Goal: Task Accomplishment & Management: Complete application form

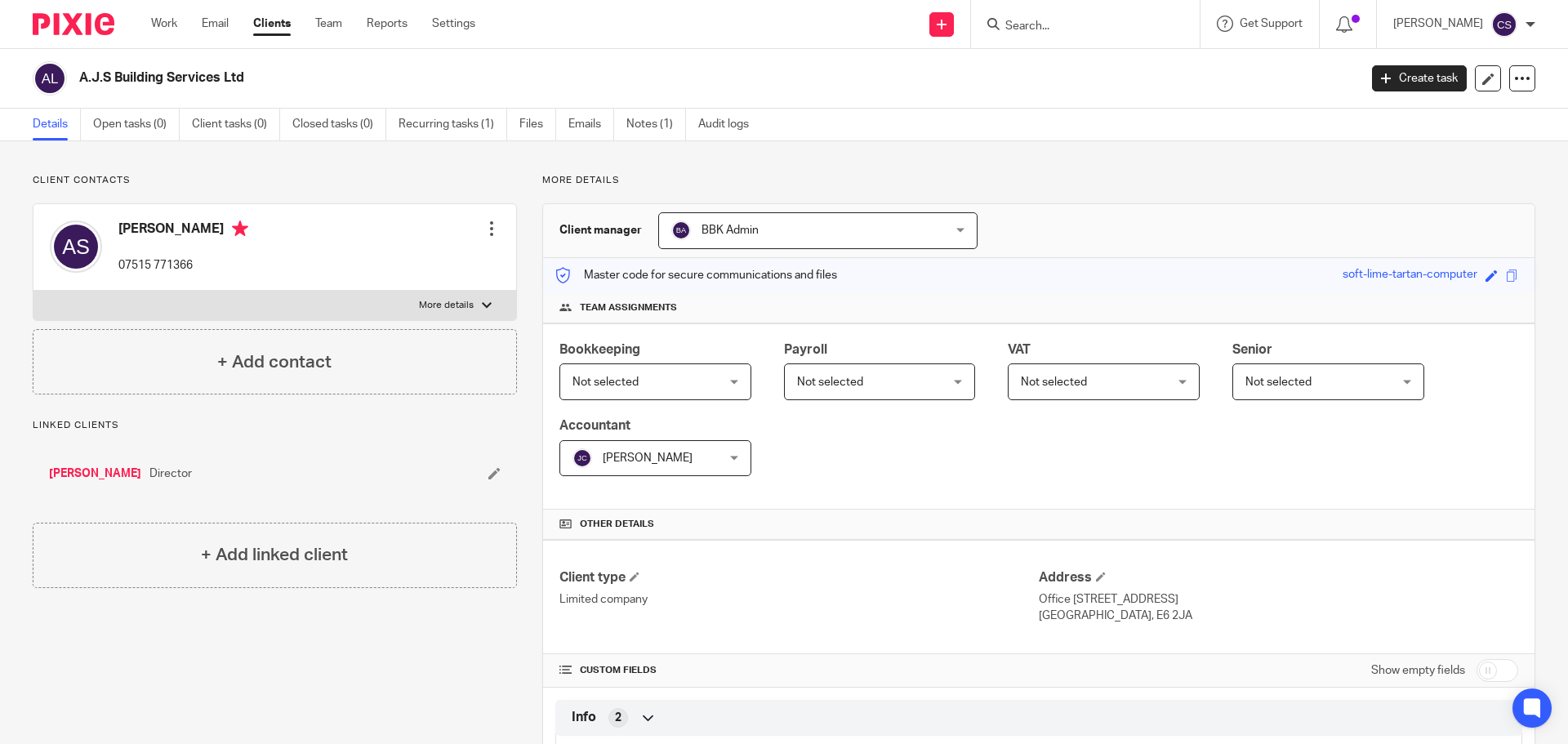
scroll to position [833, 0]
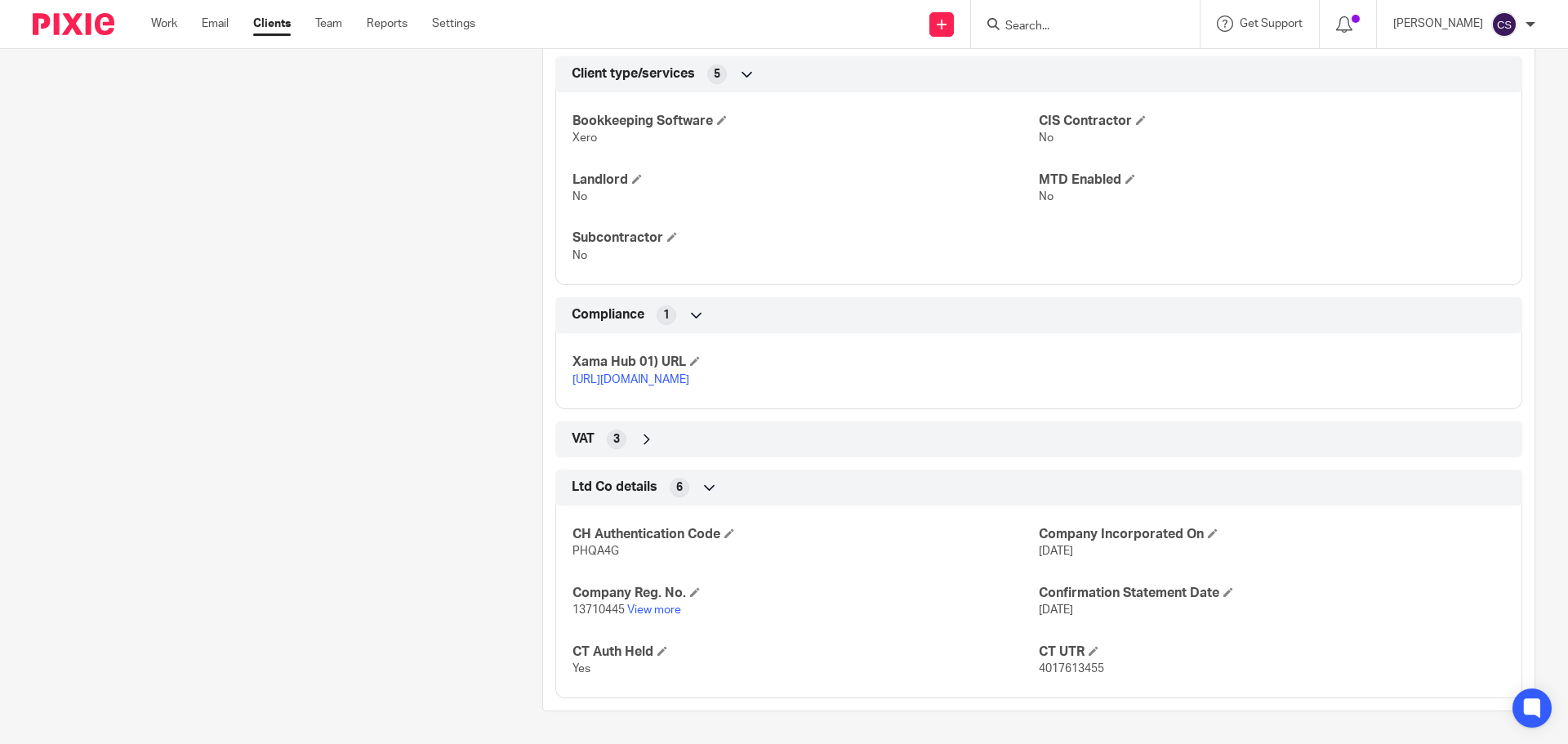
click at [1128, 20] on input "Search" at bounding box center [1077, 27] width 147 height 15
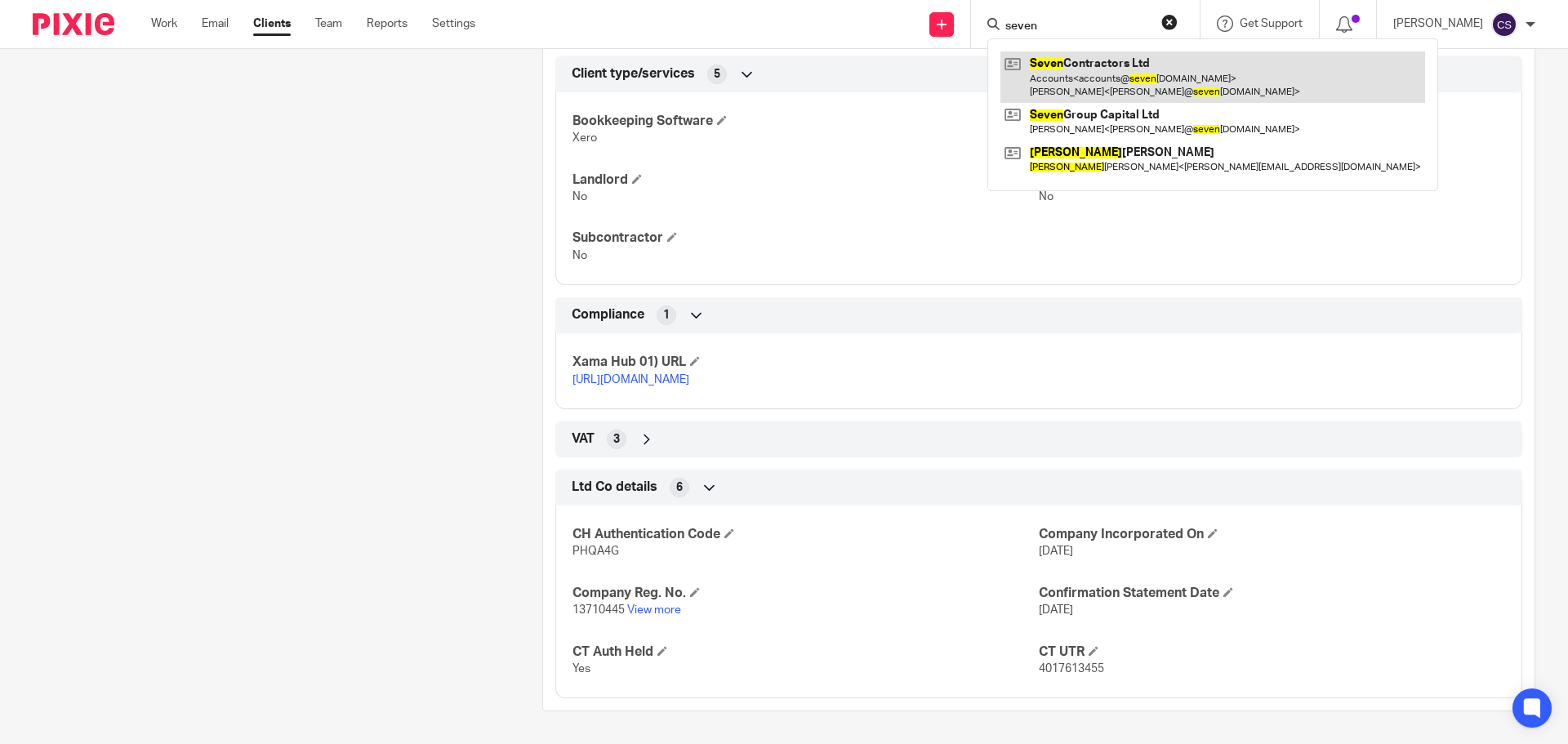
type input "seven"
click at [1118, 64] on link at bounding box center [1213, 76] width 425 height 50
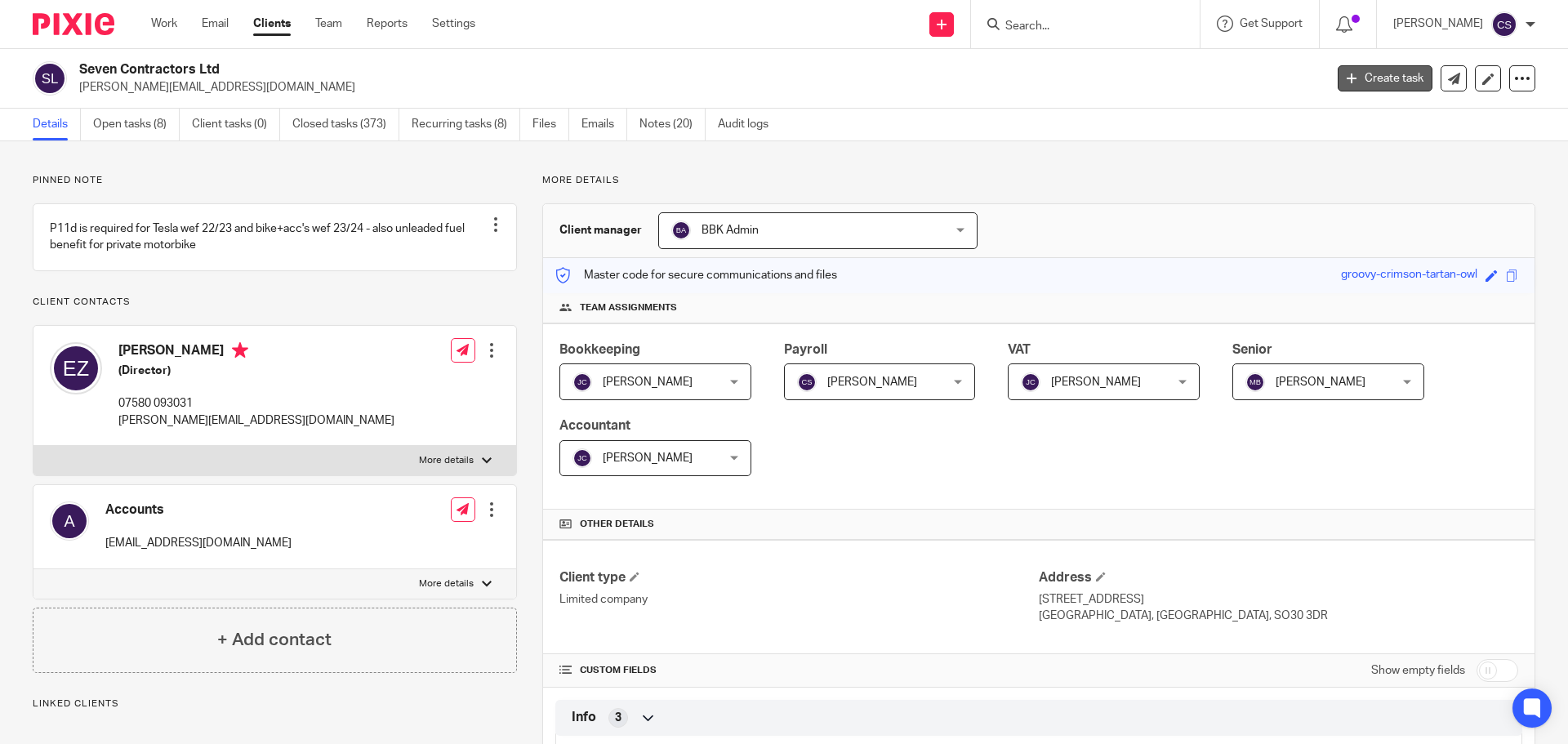
click at [1358, 74] on link "Create task" at bounding box center [1385, 78] width 95 height 26
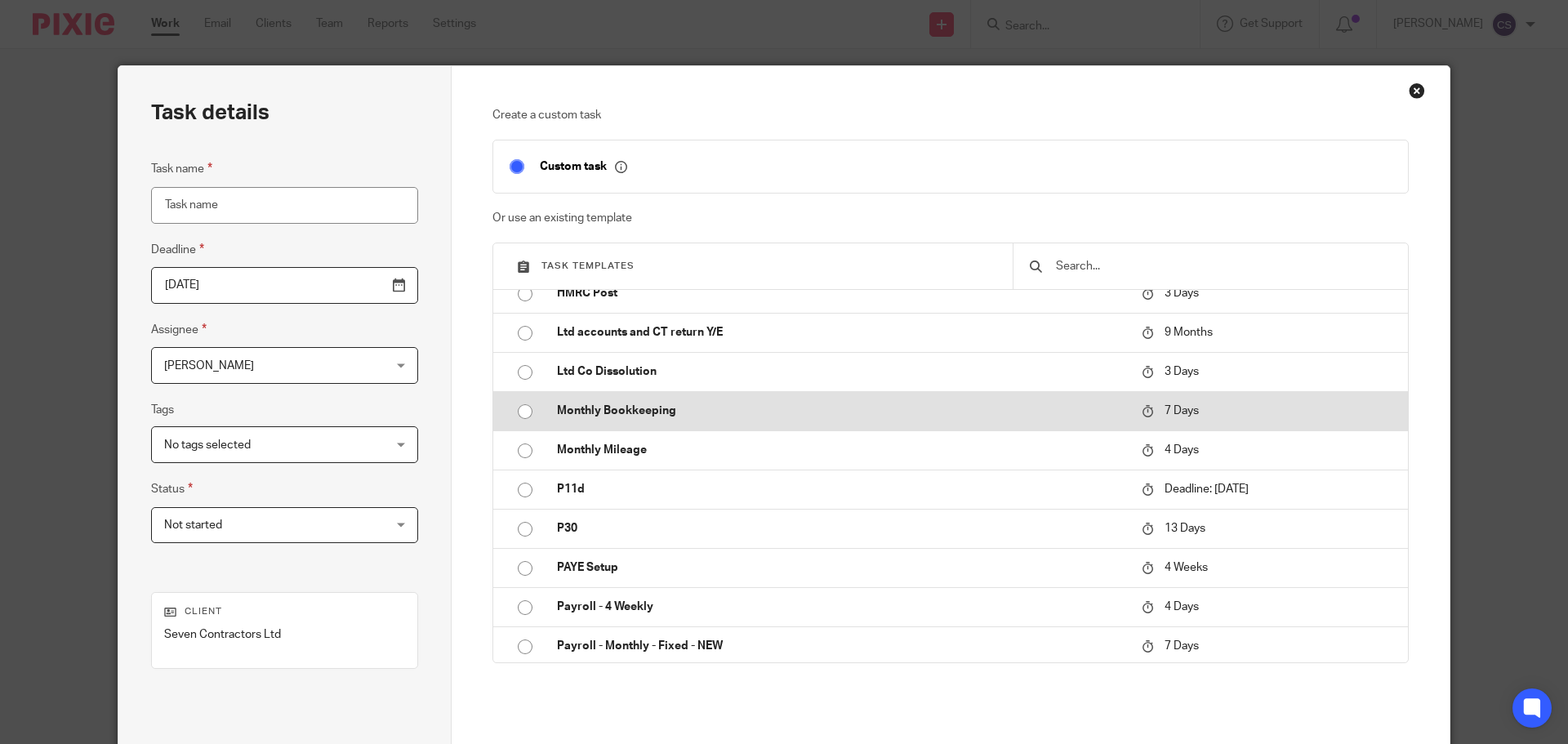
scroll to position [735, 0]
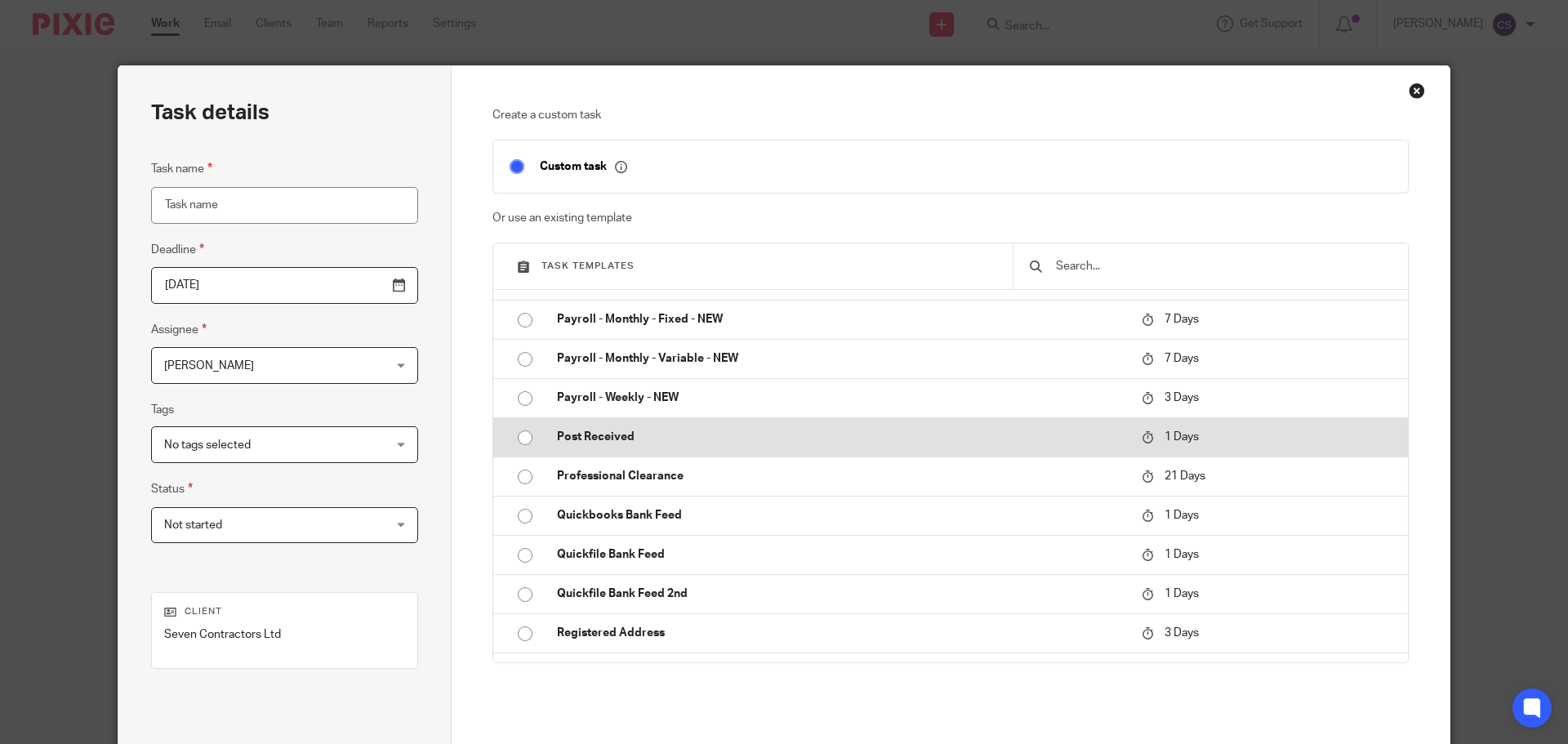
click at [580, 431] on p "Post Received" at bounding box center [841, 436] width 568 height 17
type input "2025-09-20"
type input "Post Received"
checkbox input "false"
radio input "true"
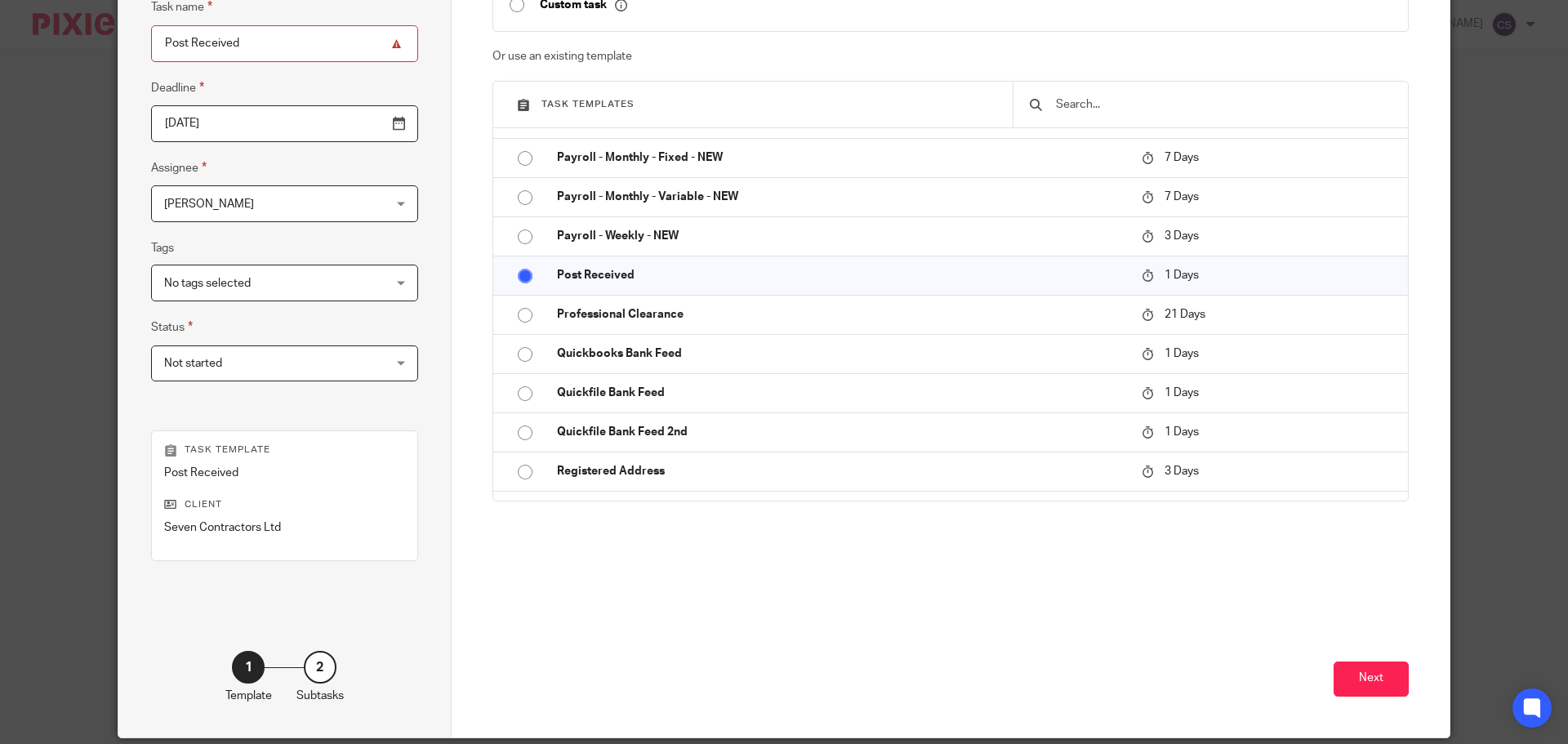
scroll to position [163, 0]
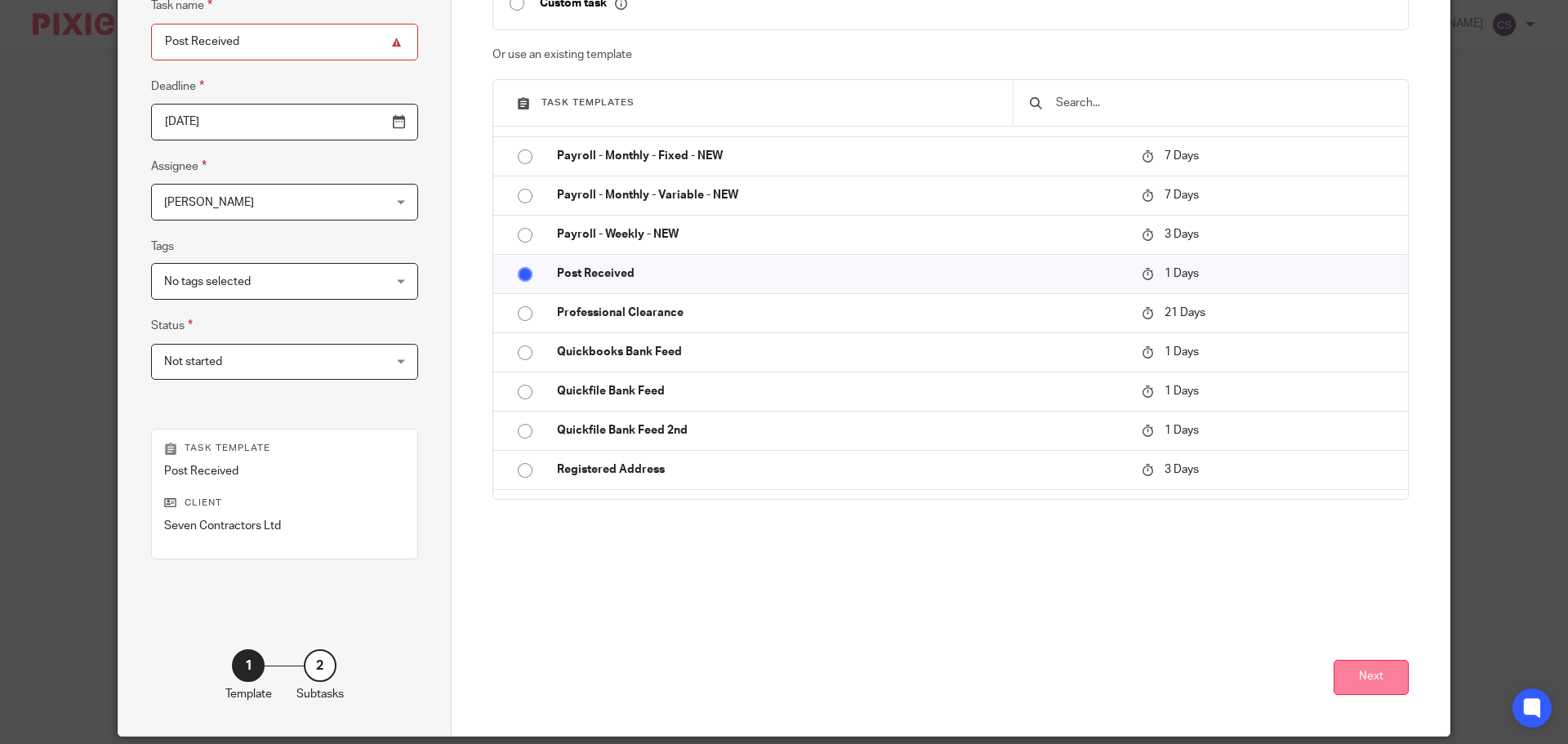
click at [1344, 677] on button "Next" at bounding box center [1371, 677] width 75 height 35
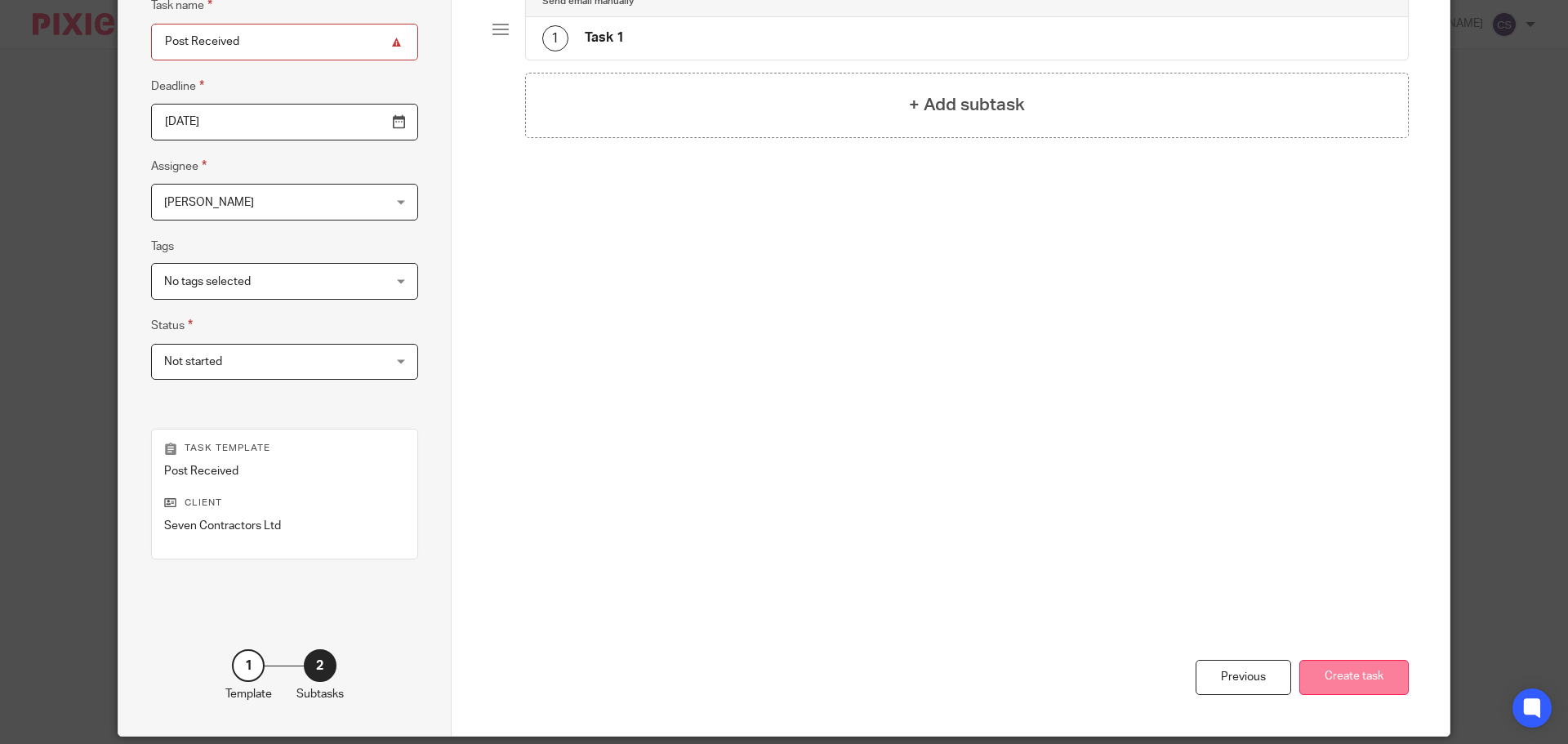
click at [1336, 673] on button "Create task" at bounding box center [1354, 677] width 110 height 35
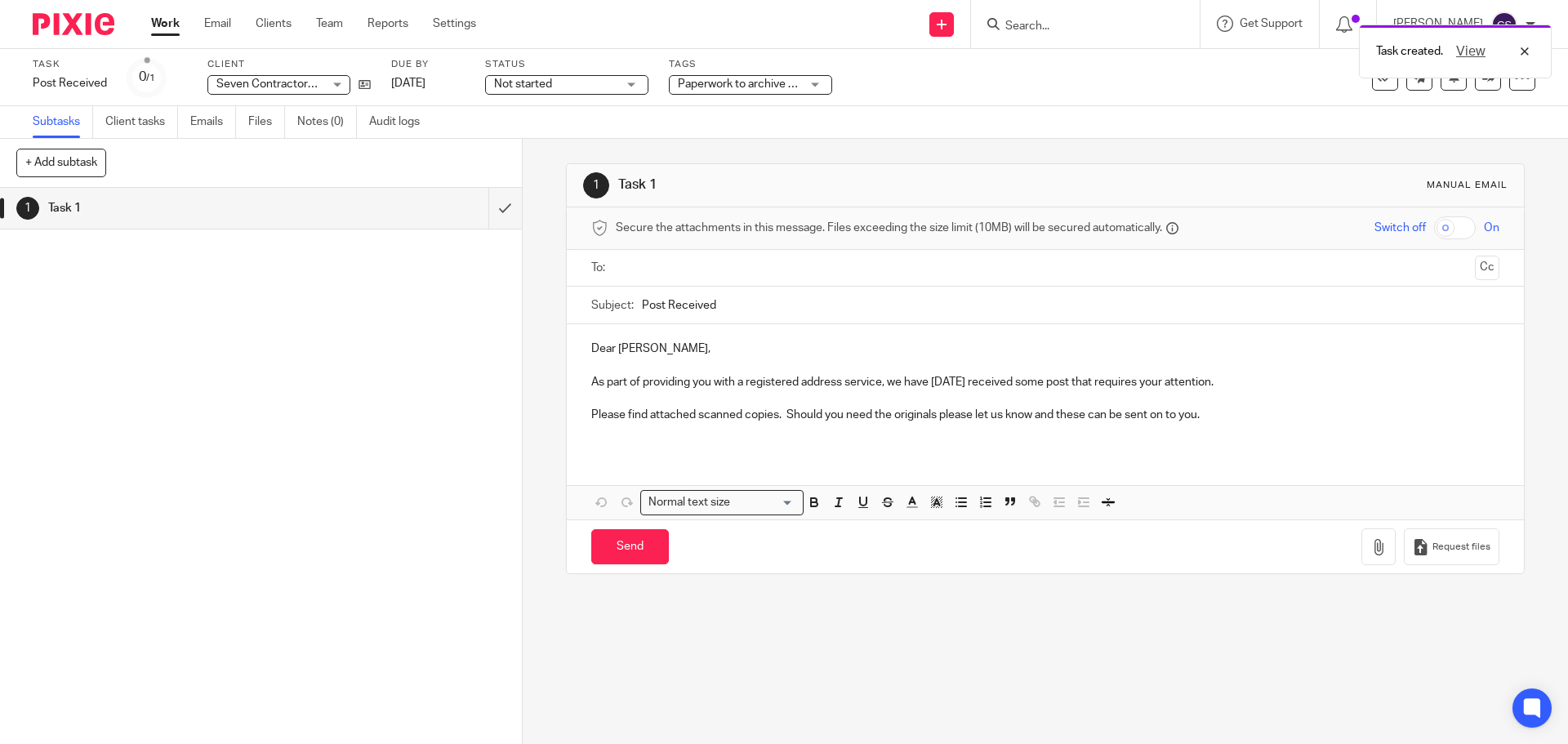
click at [667, 264] on input "text" at bounding box center [1044, 269] width 846 height 19
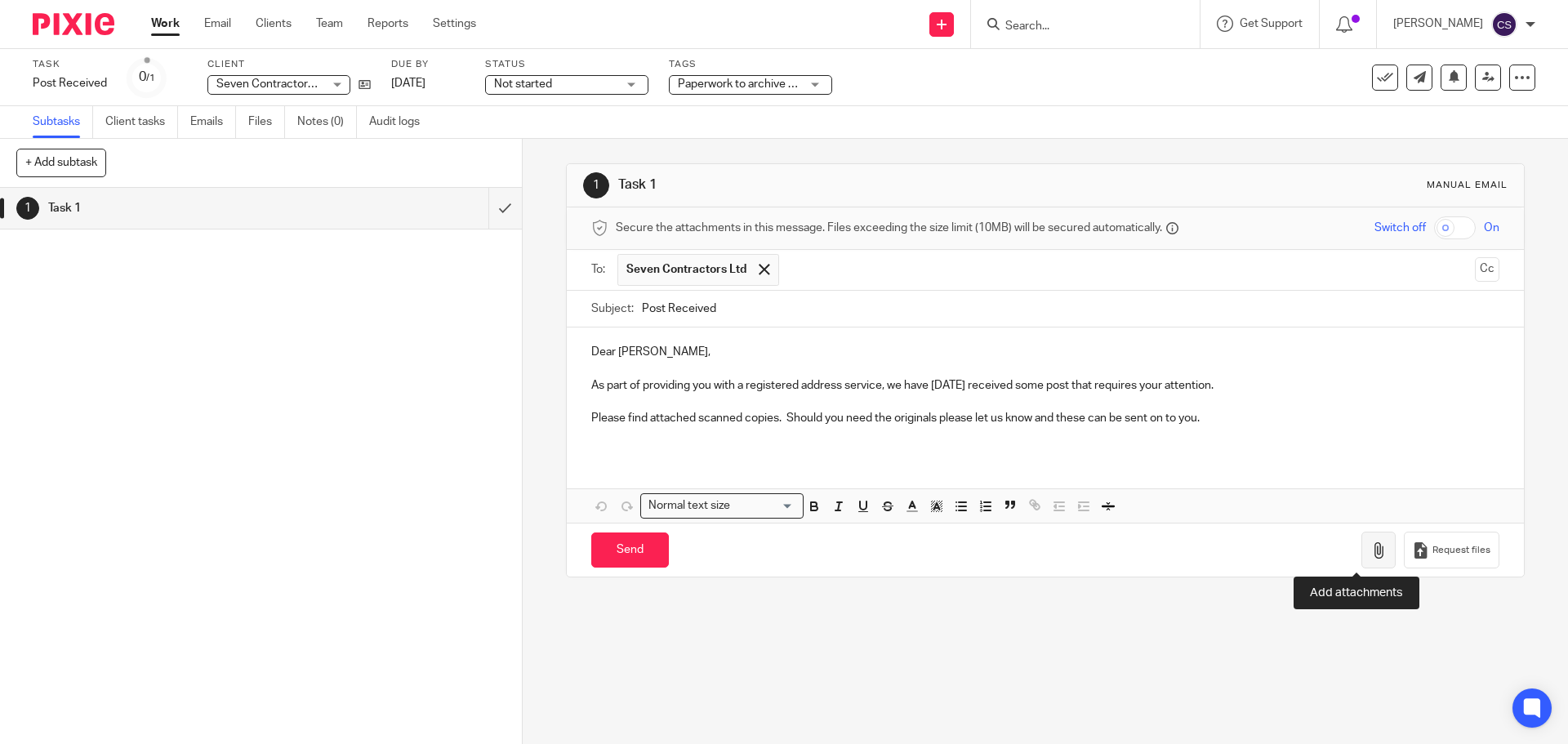
click at [1371, 549] on icon "button" at bounding box center [1379, 550] width 17 height 17
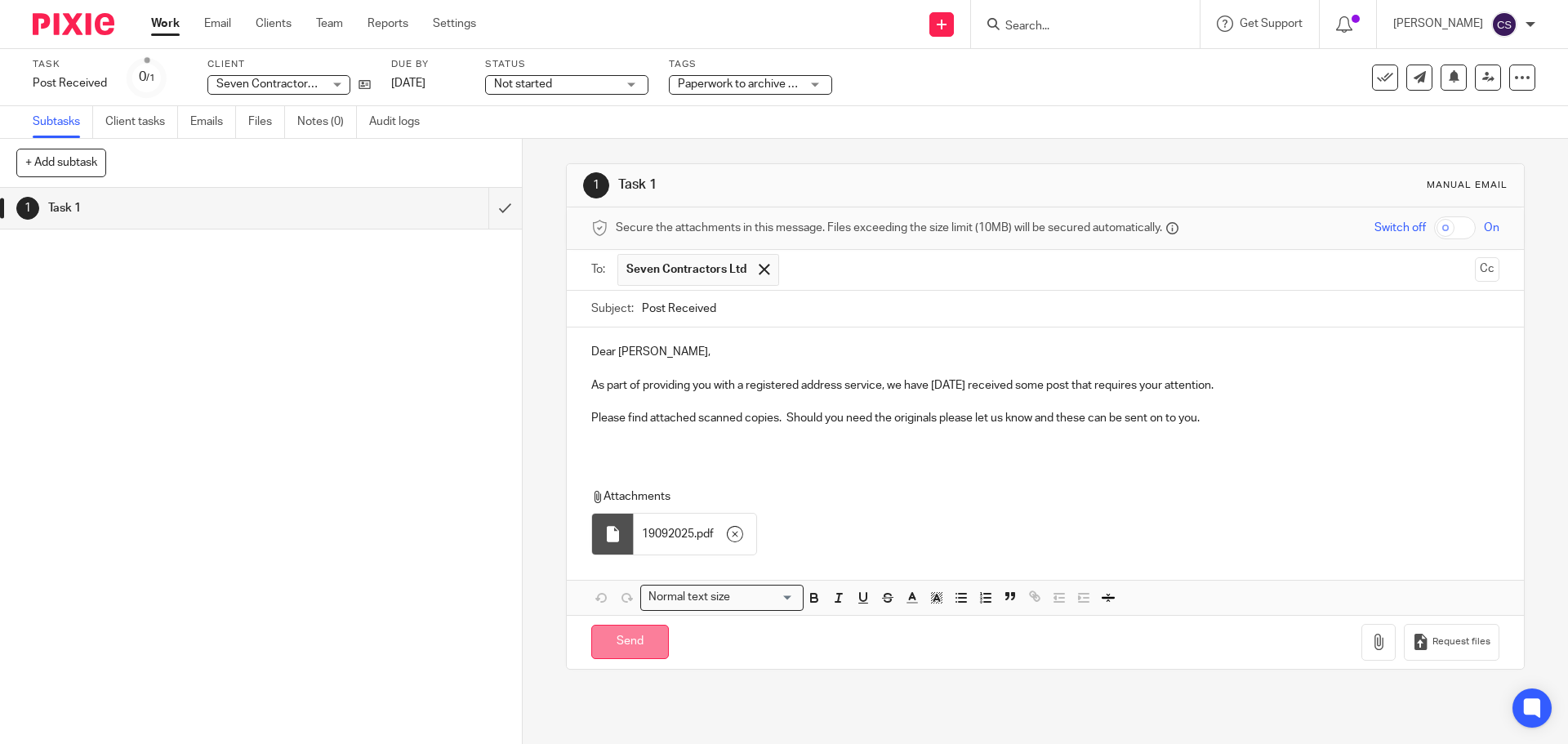
click at [627, 638] on input "Send" at bounding box center [629, 642] width 77 height 35
type input "Sent"
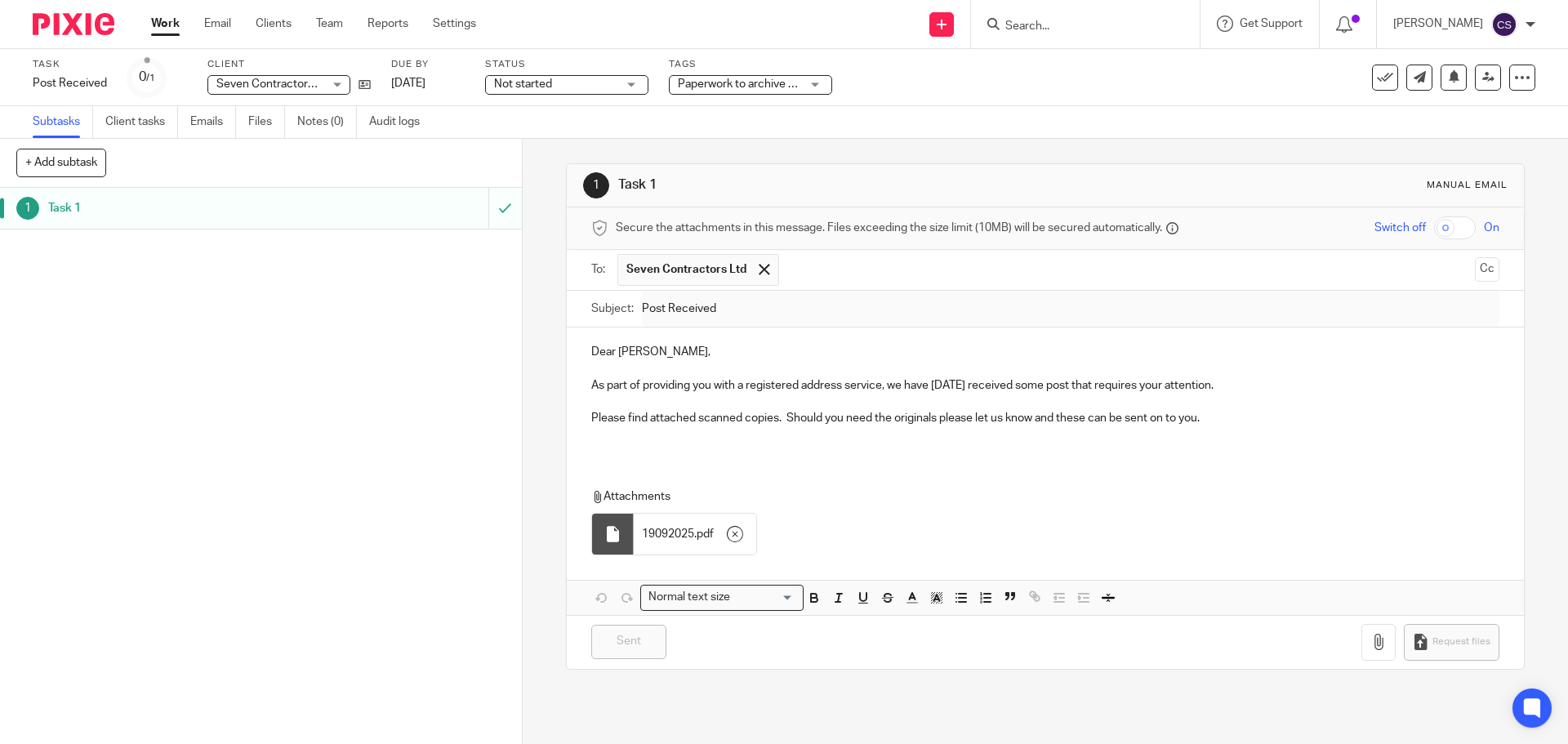
click at [1025, 26] on input "Search" at bounding box center [1077, 27] width 147 height 15
type input "monkstone"
click at [1092, 63] on link at bounding box center [1139, 70] width 276 height 37
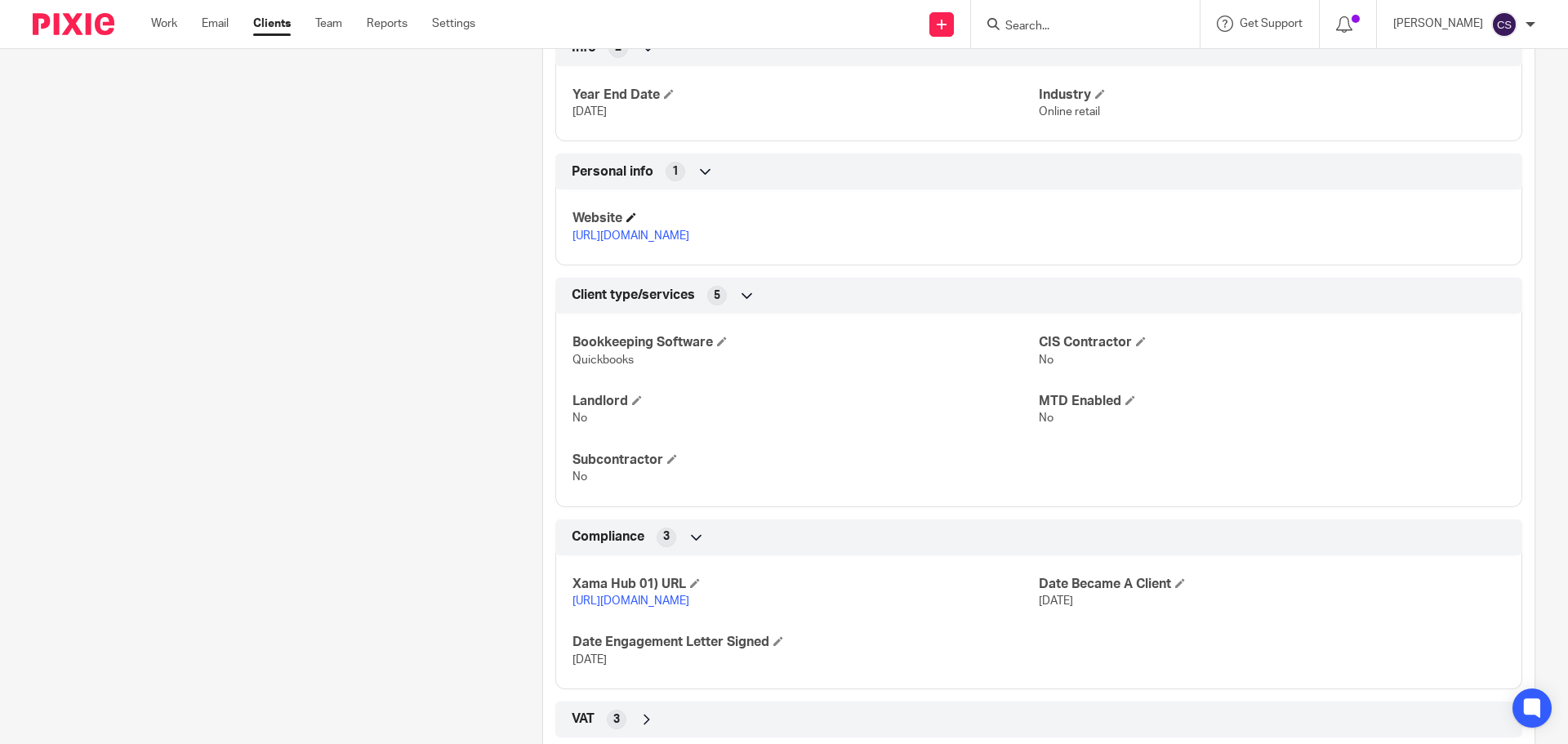
scroll to position [806, 0]
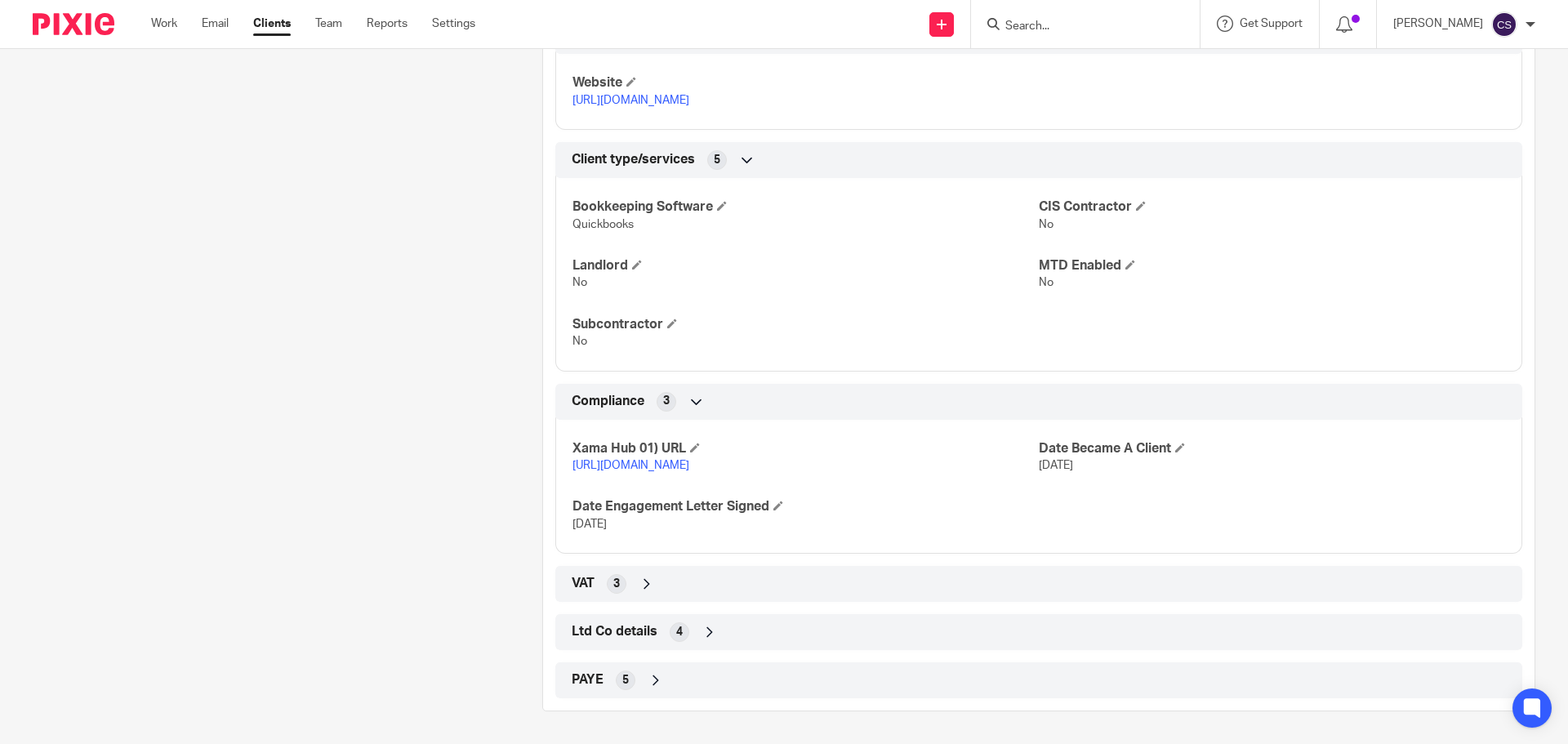
click at [689, 460] on link "[URL][DOMAIN_NAME]" at bounding box center [631, 465] width 116 height 11
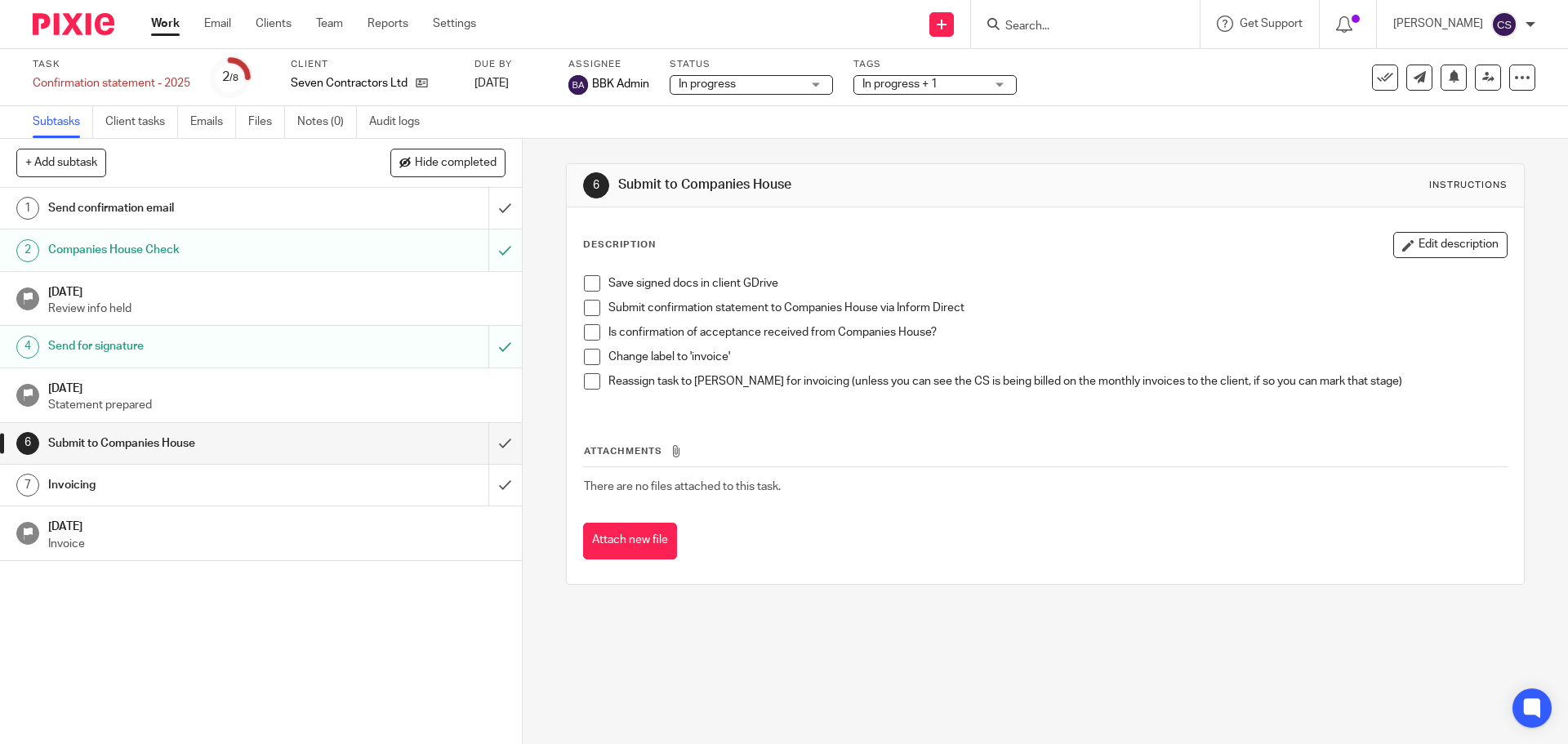
click at [1040, 28] on input "Search" at bounding box center [1077, 27] width 147 height 15
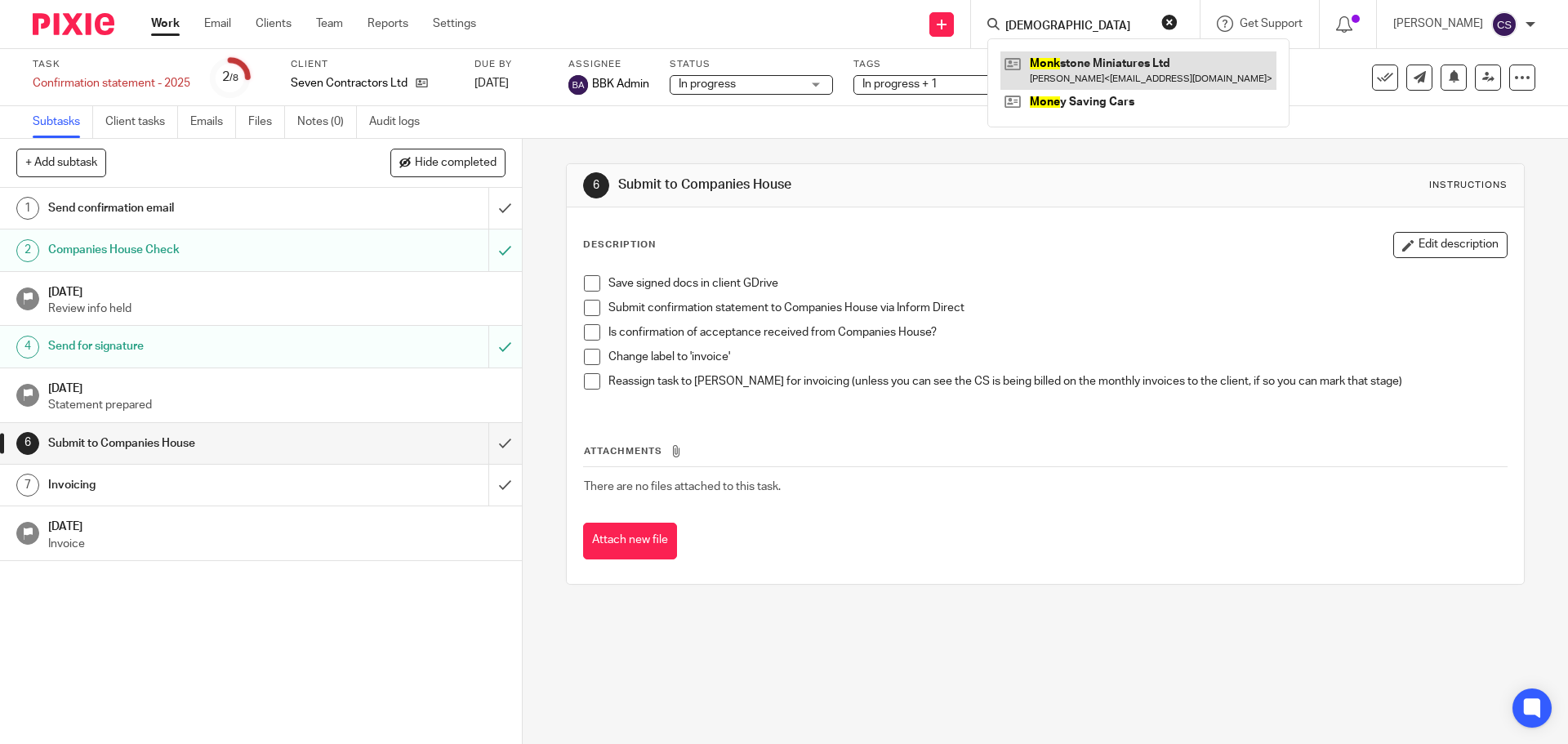
type input "[DEMOGRAPHIC_DATA]"
click at [1081, 66] on link at bounding box center [1139, 70] width 276 height 37
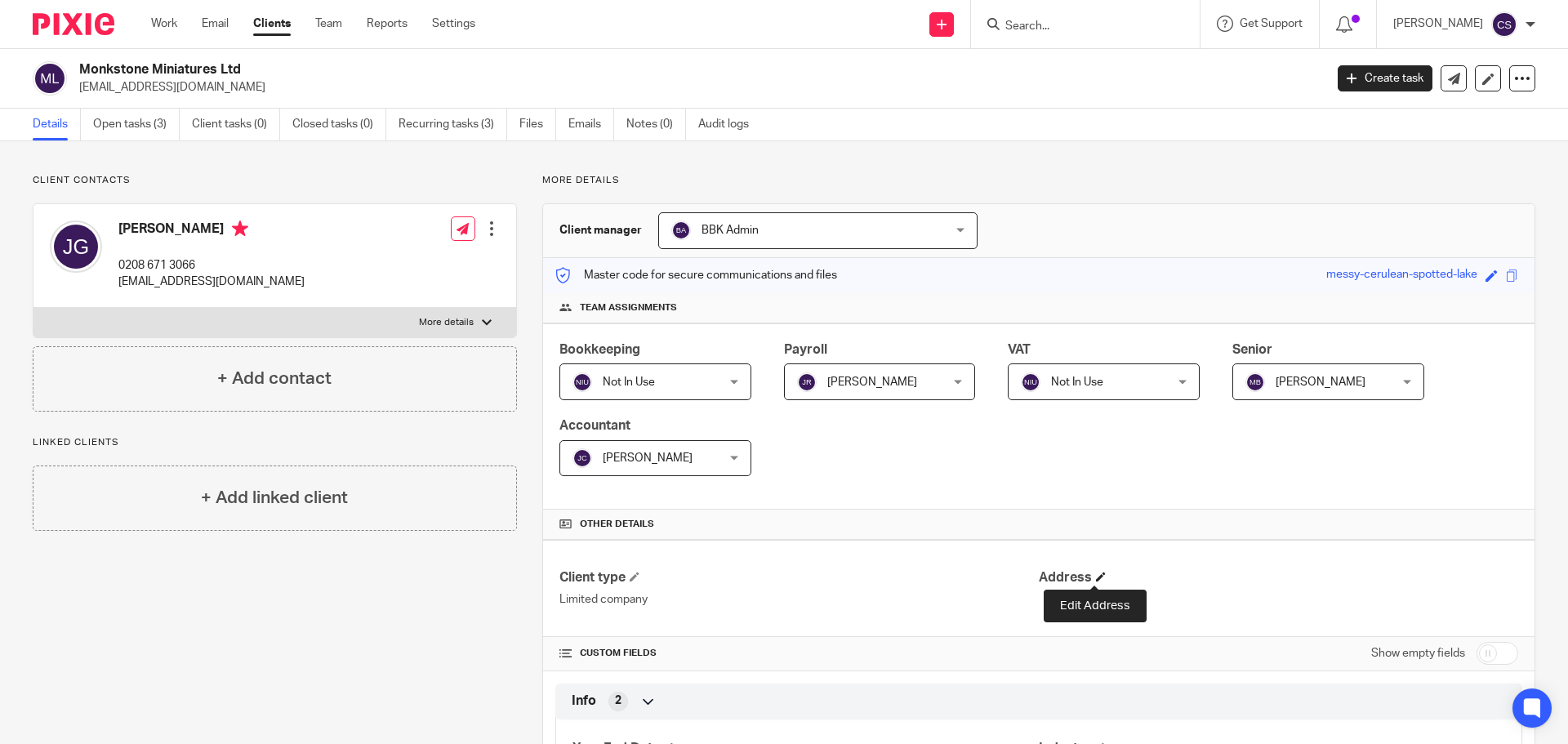
click at [1097, 575] on span at bounding box center [1100, 576] width 10 height 10
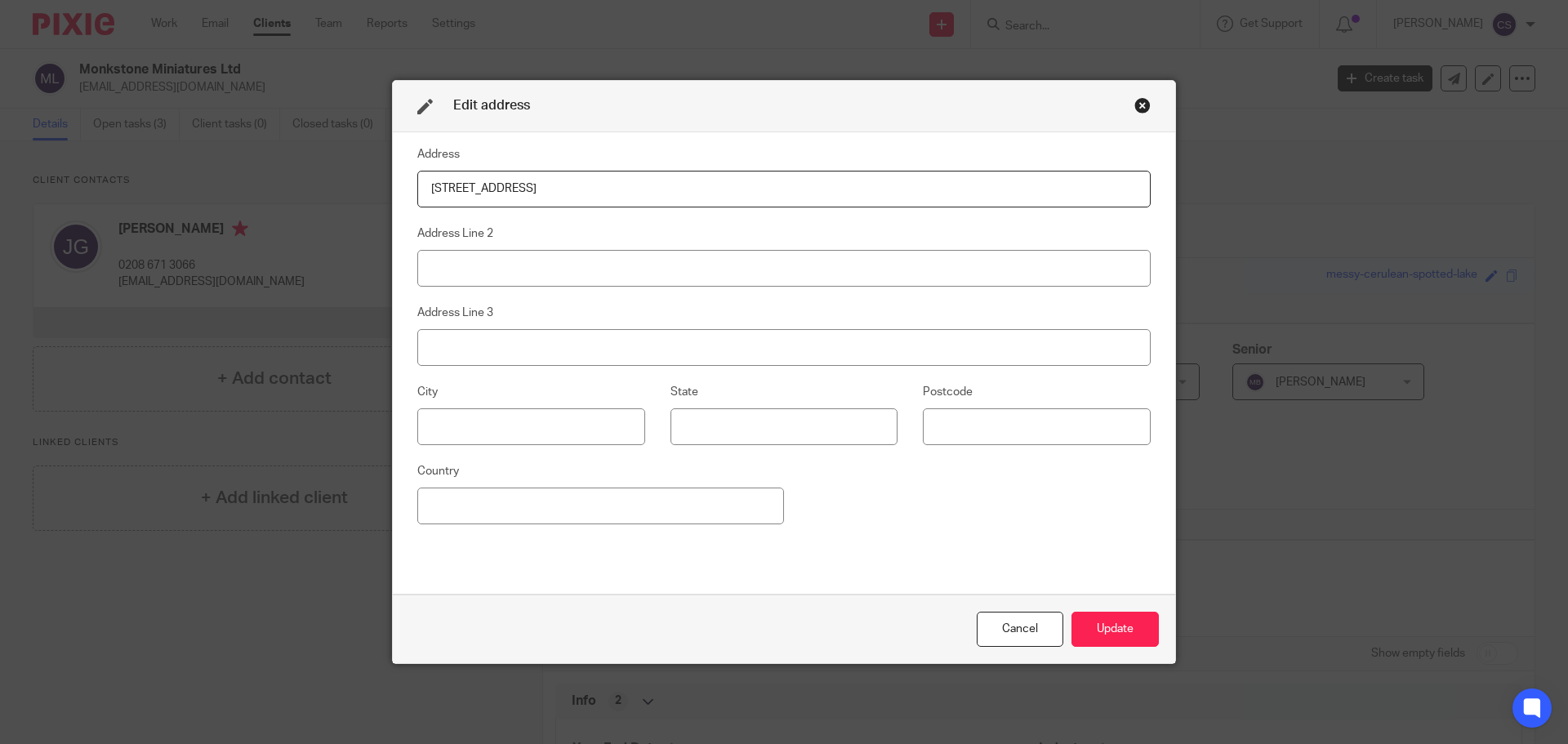
type input "35 Lincoln Road"
type input "London"
type input "SE25 4HG"
click at [1115, 629] on button "Update" at bounding box center [1115, 629] width 88 height 35
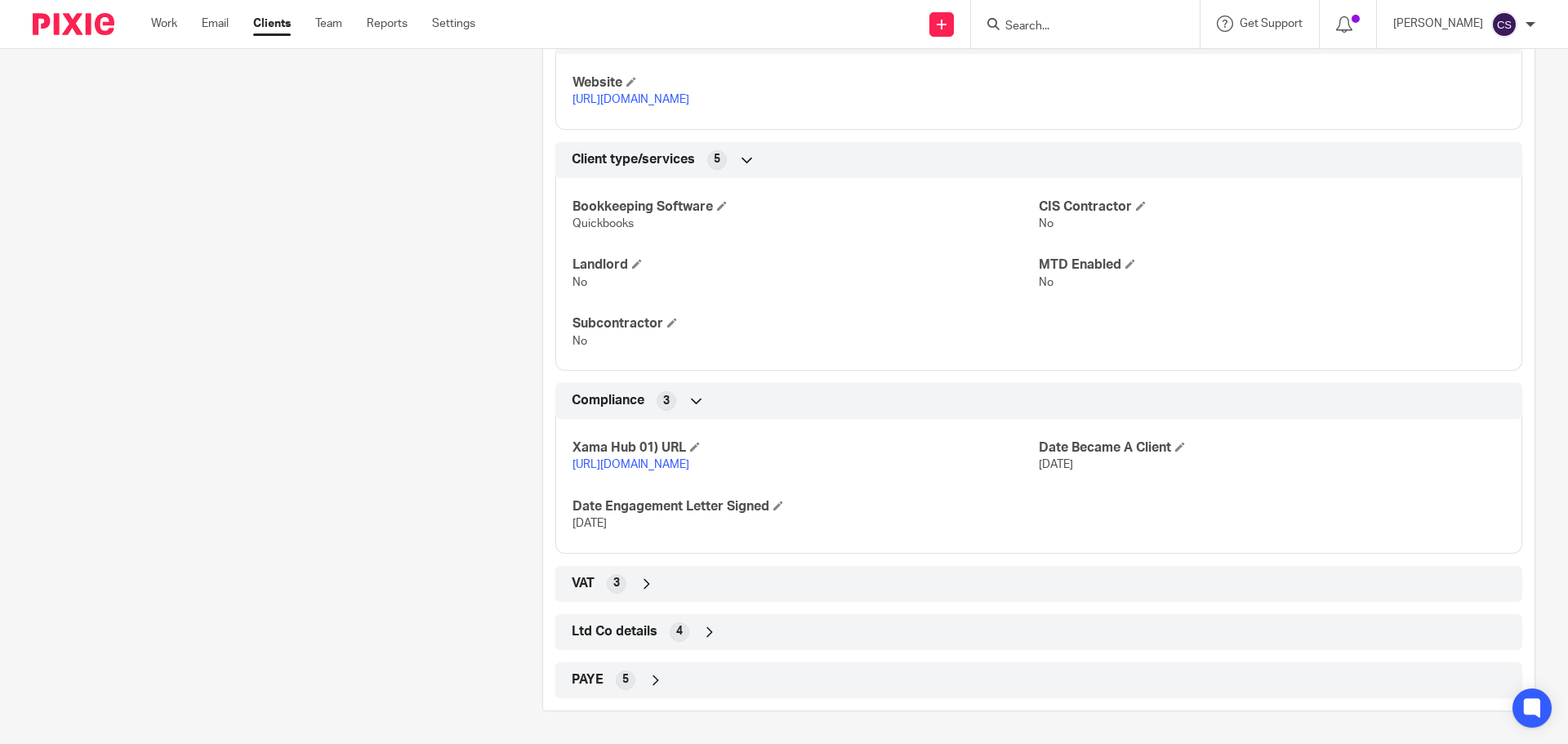
scroll to position [822, 0]
click at [707, 630] on icon at bounding box center [709, 632] width 17 height 17
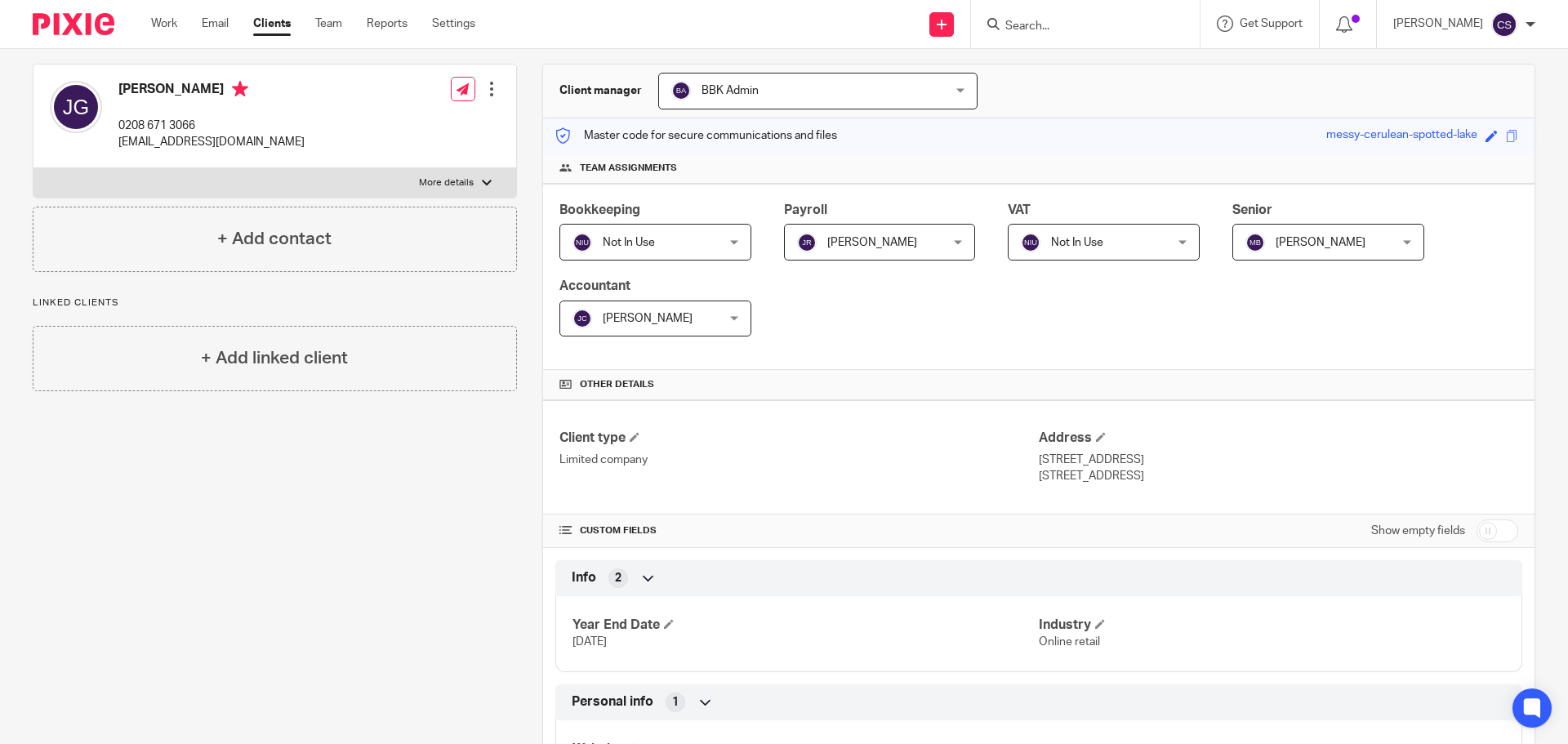
scroll to position [0, 0]
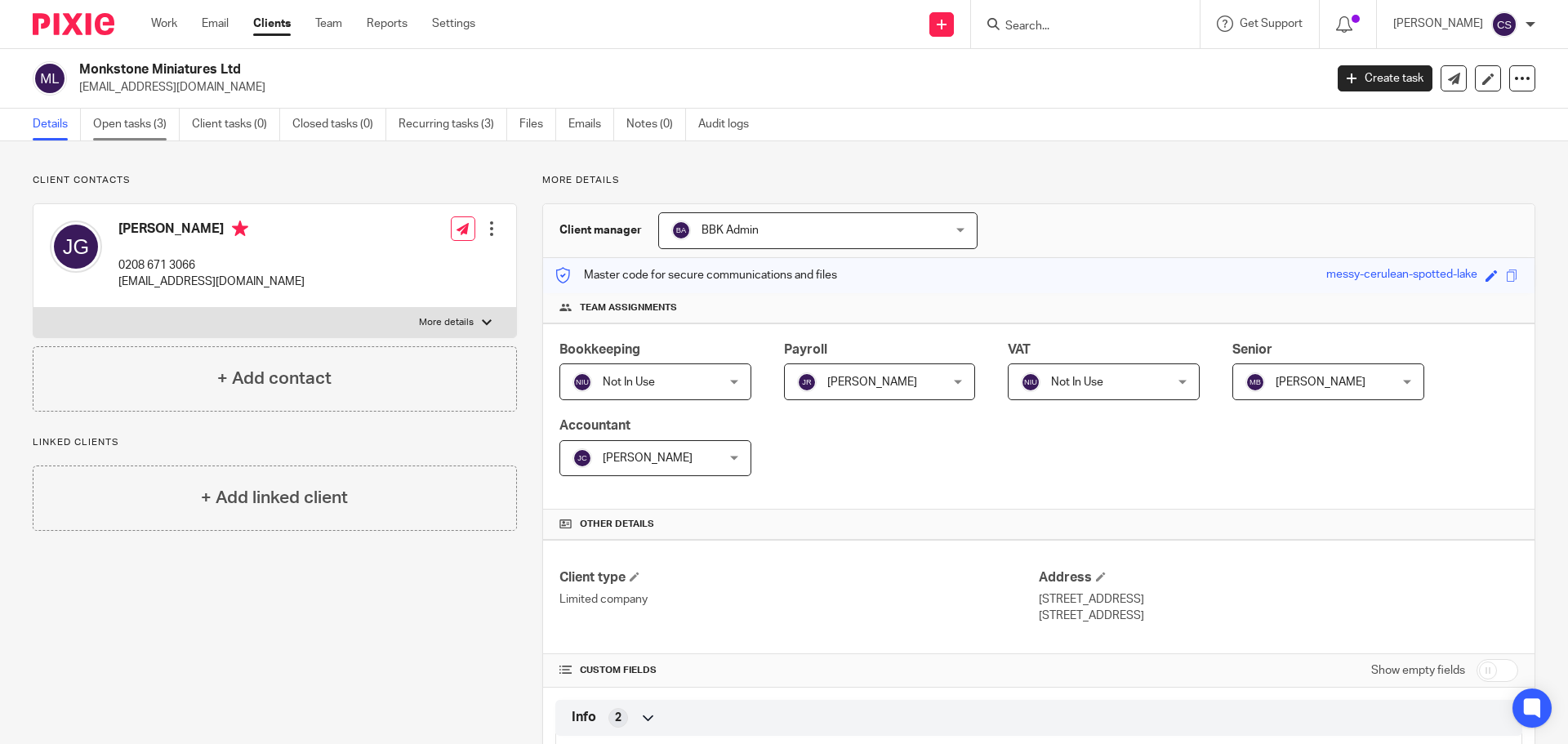
click at [145, 125] on link "Open tasks (3)" at bounding box center [136, 124] width 87 height 32
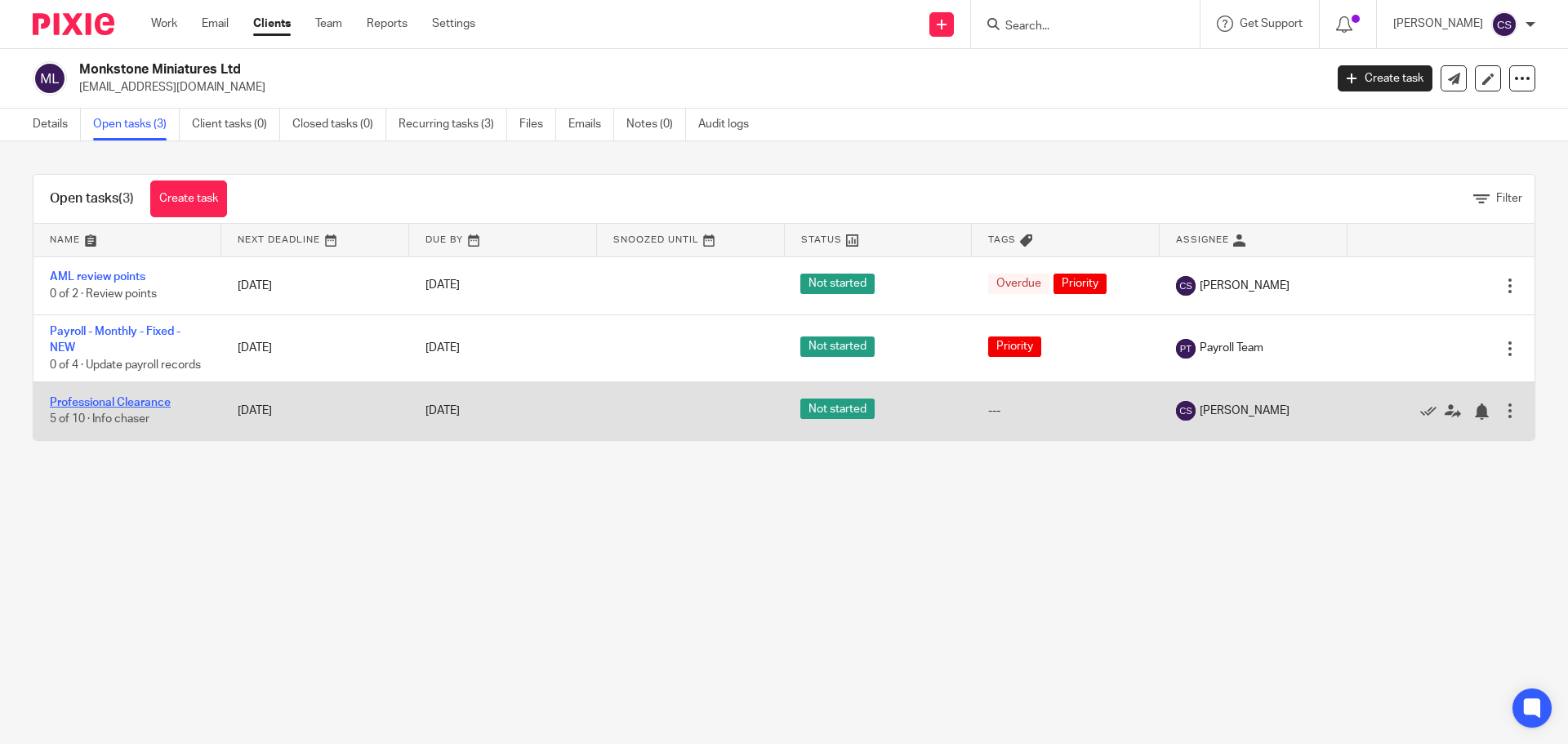
click at [141, 409] on link "Professional Clearance" at bounding box center [110, 402] width 121 height 11
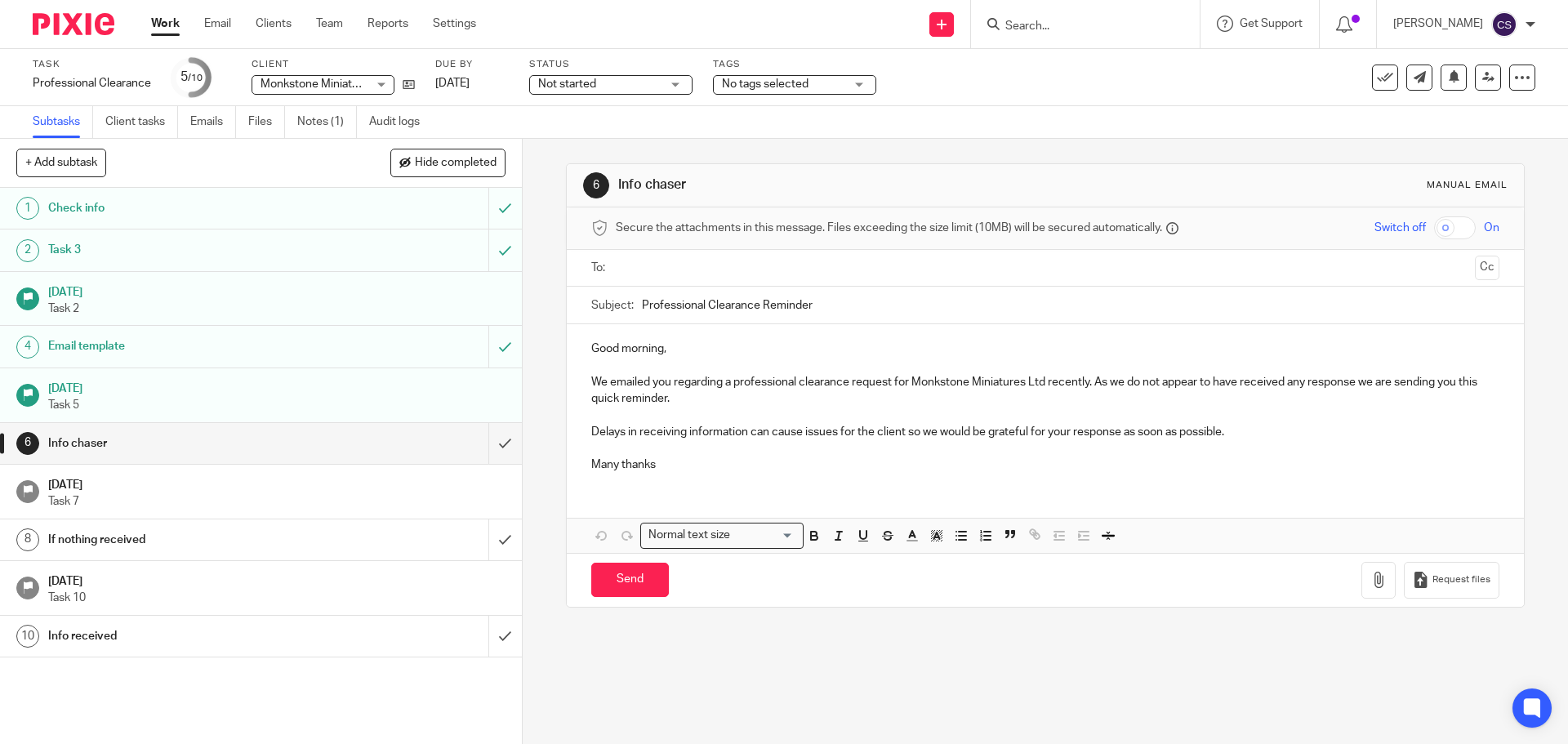
click at [331, 539] on div "If nothing received" at bounding box center [260, 540] width 424 height 24
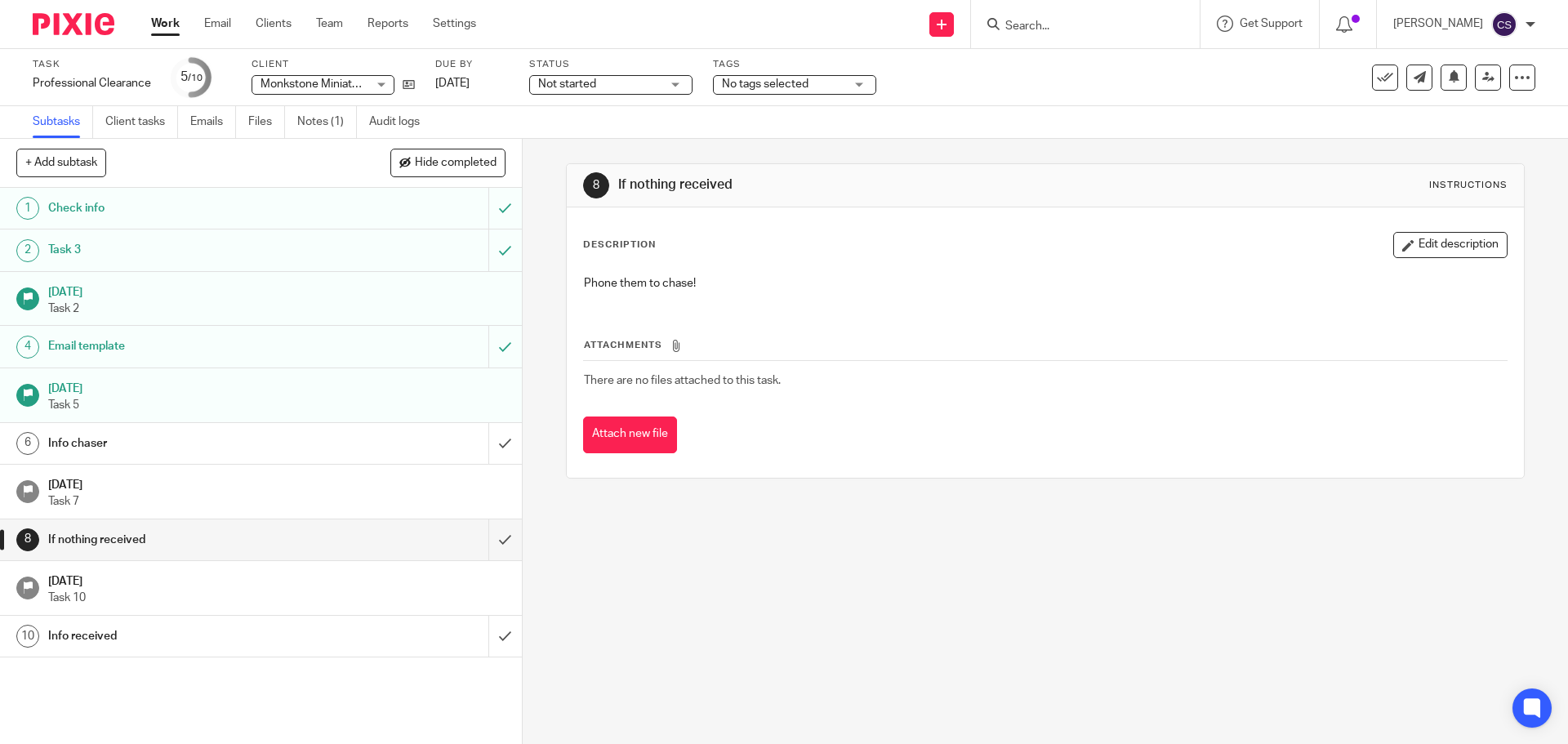
click at [344, 637] on div "Info received" at bounding box center [260, 636] width 424 height 24
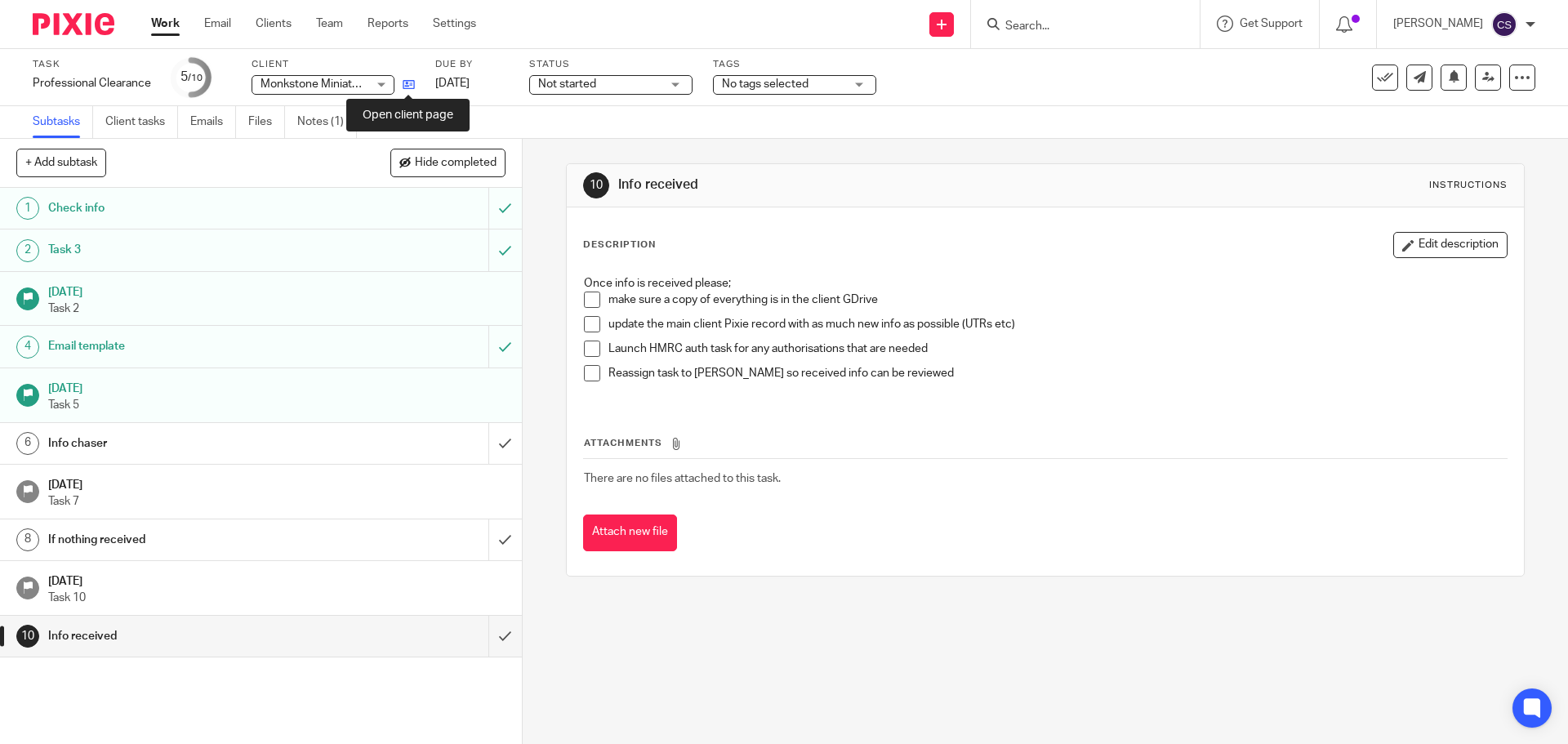
click at [409, 87] on icon at bounding box center [409, 84] width 12 height 12
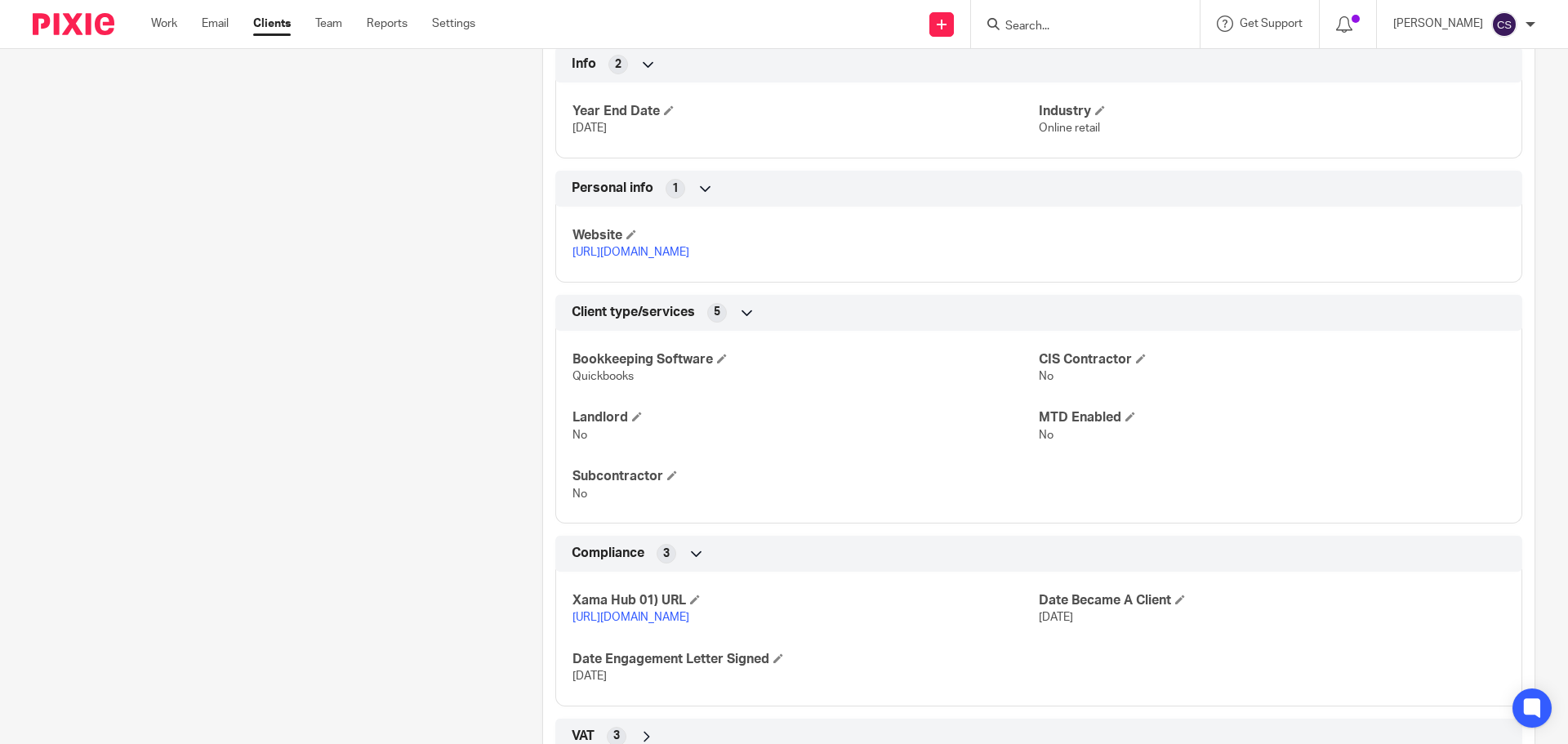
scroll to position [822, 0]
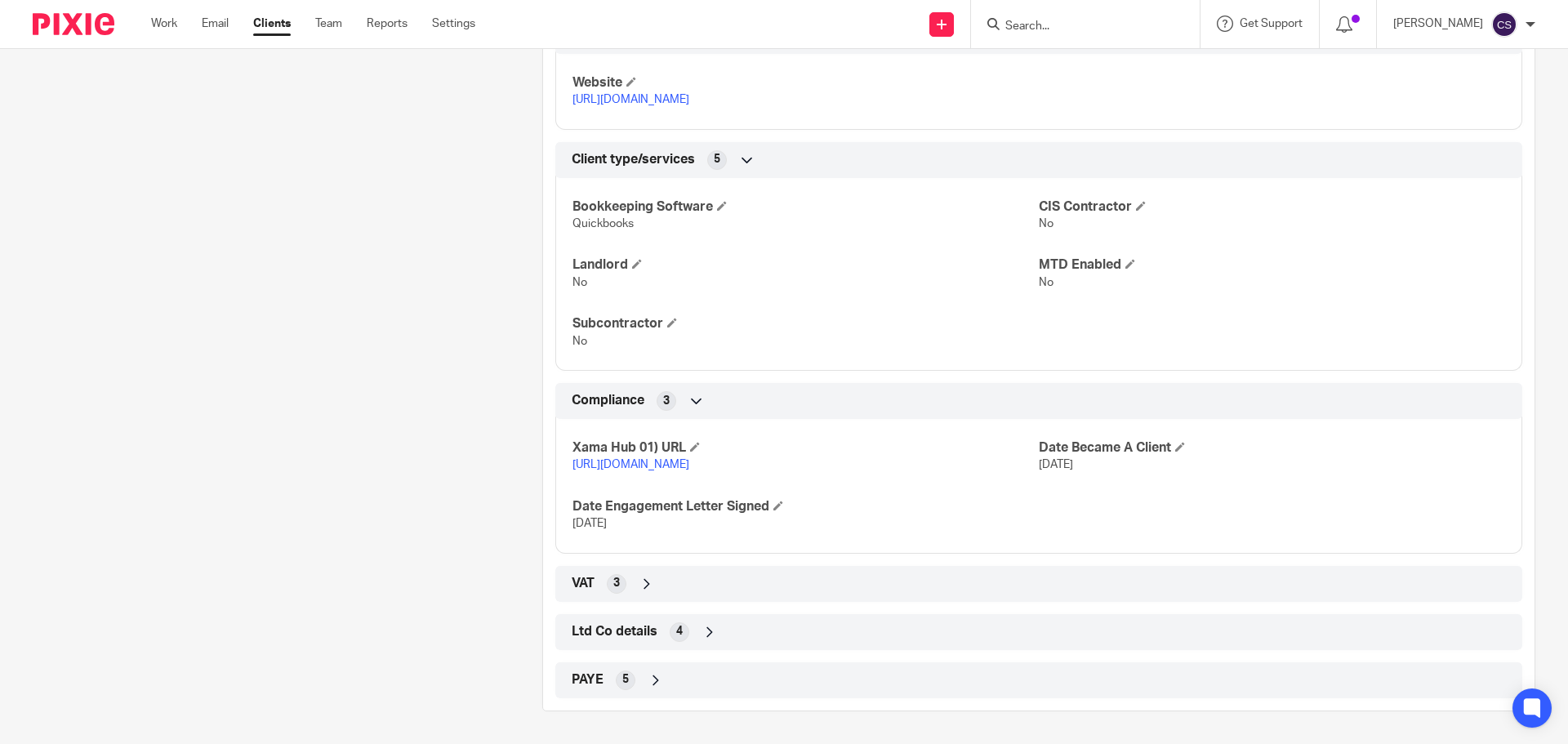
click at [708, 628] on icon at bounding box center [709, 632] width 17 height 17
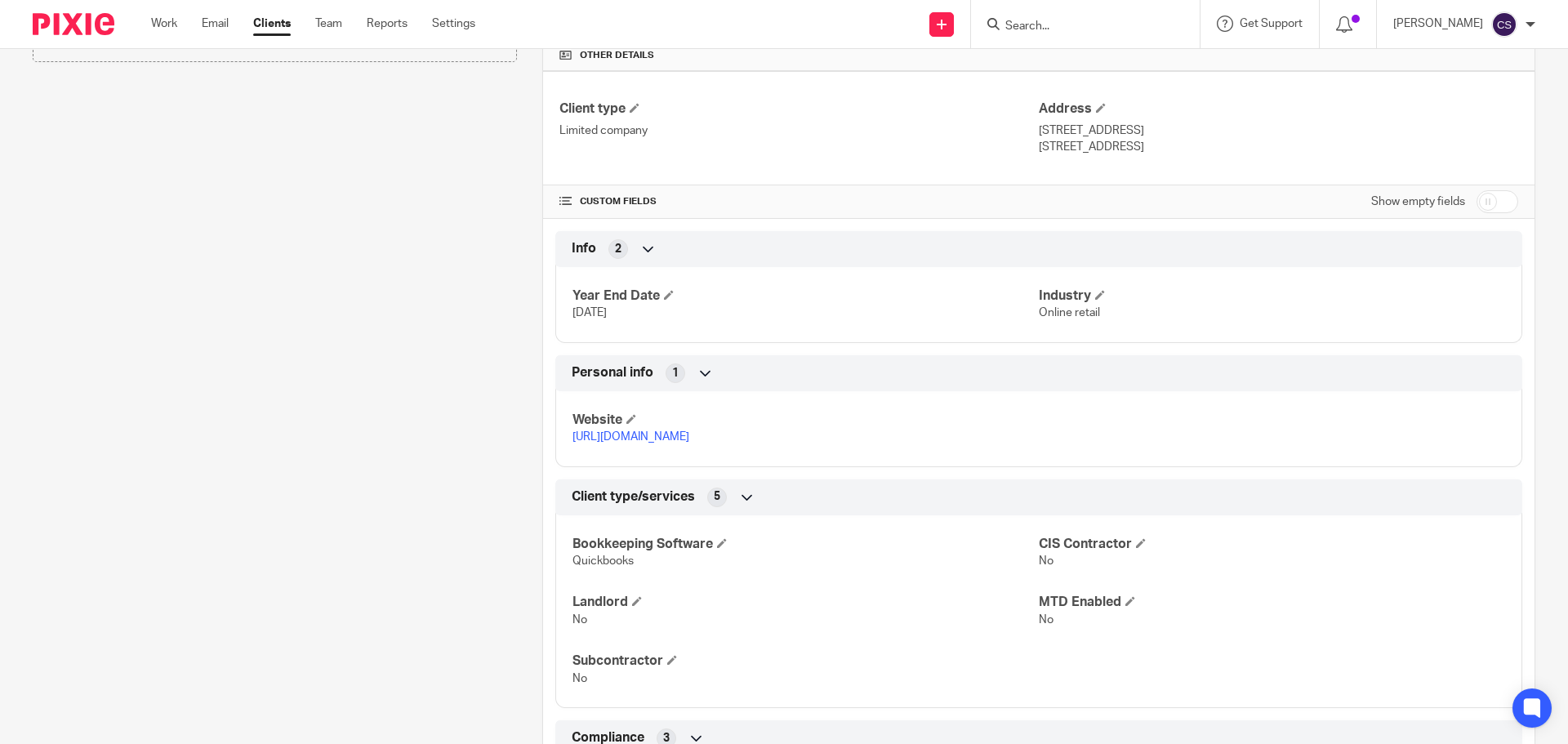
scroll to position [303, 0]
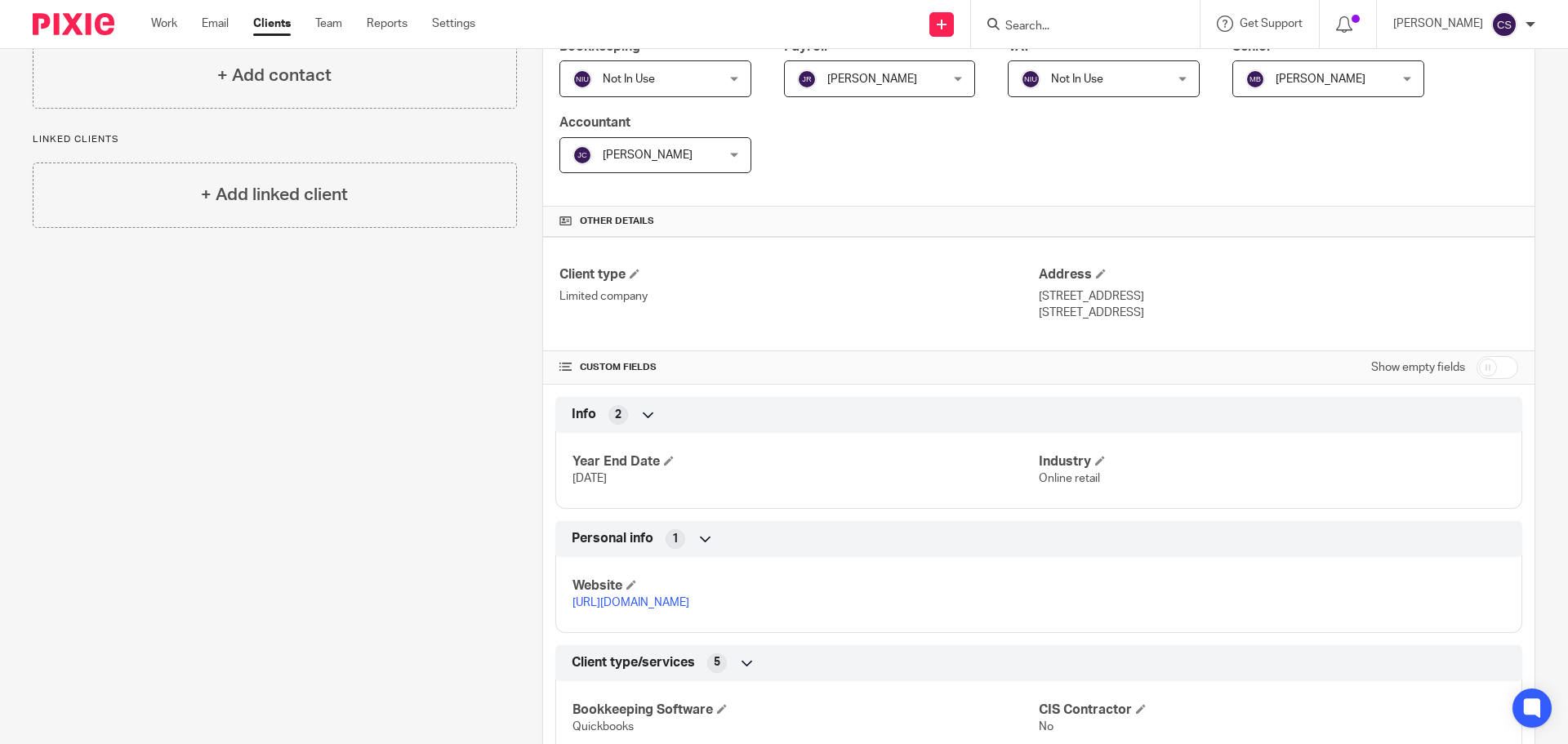
click at [1495, 366] on input "checkbox" at bounding box center [1498, 368] width 42 height 23
checkbox input "true"
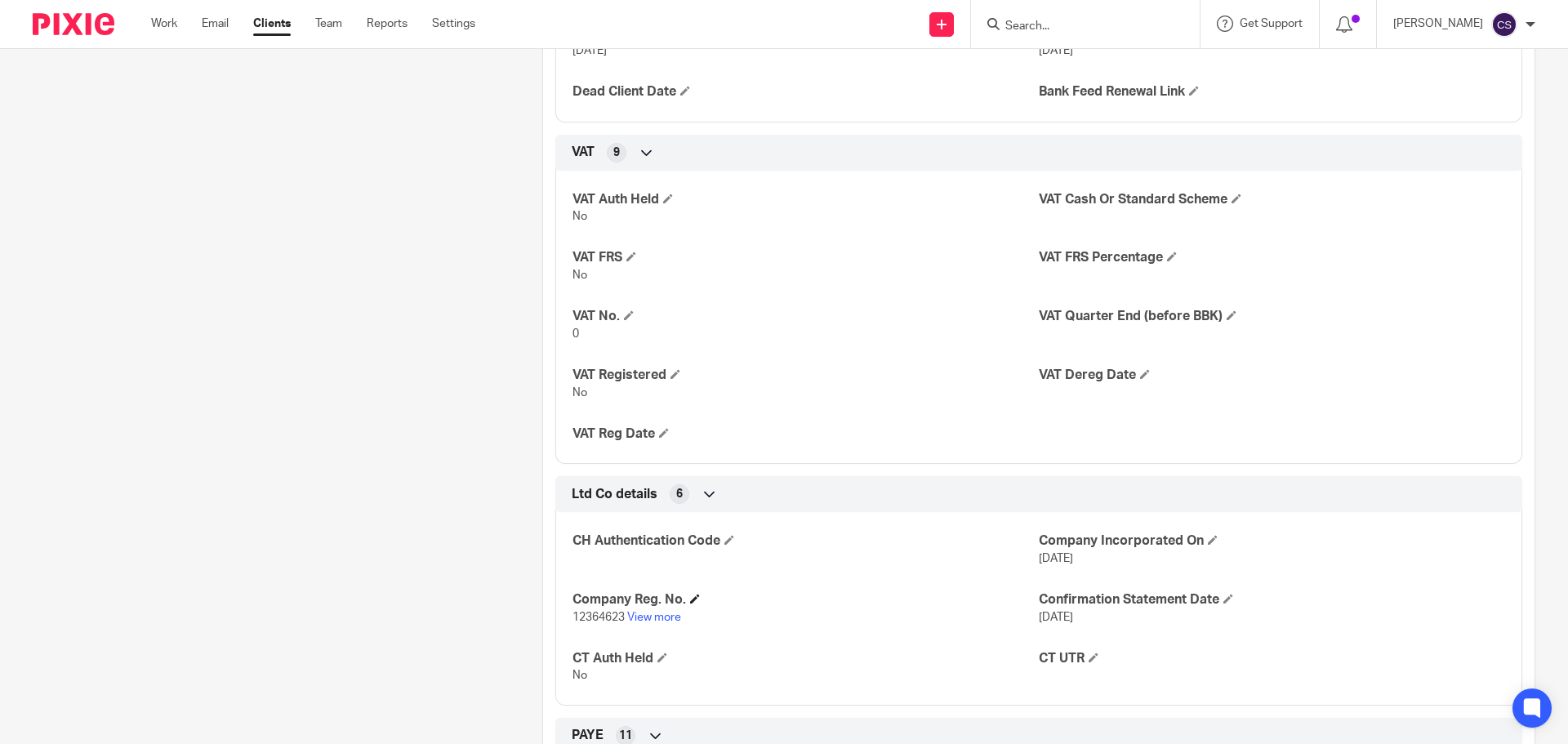
scroll to position [1610, 0]
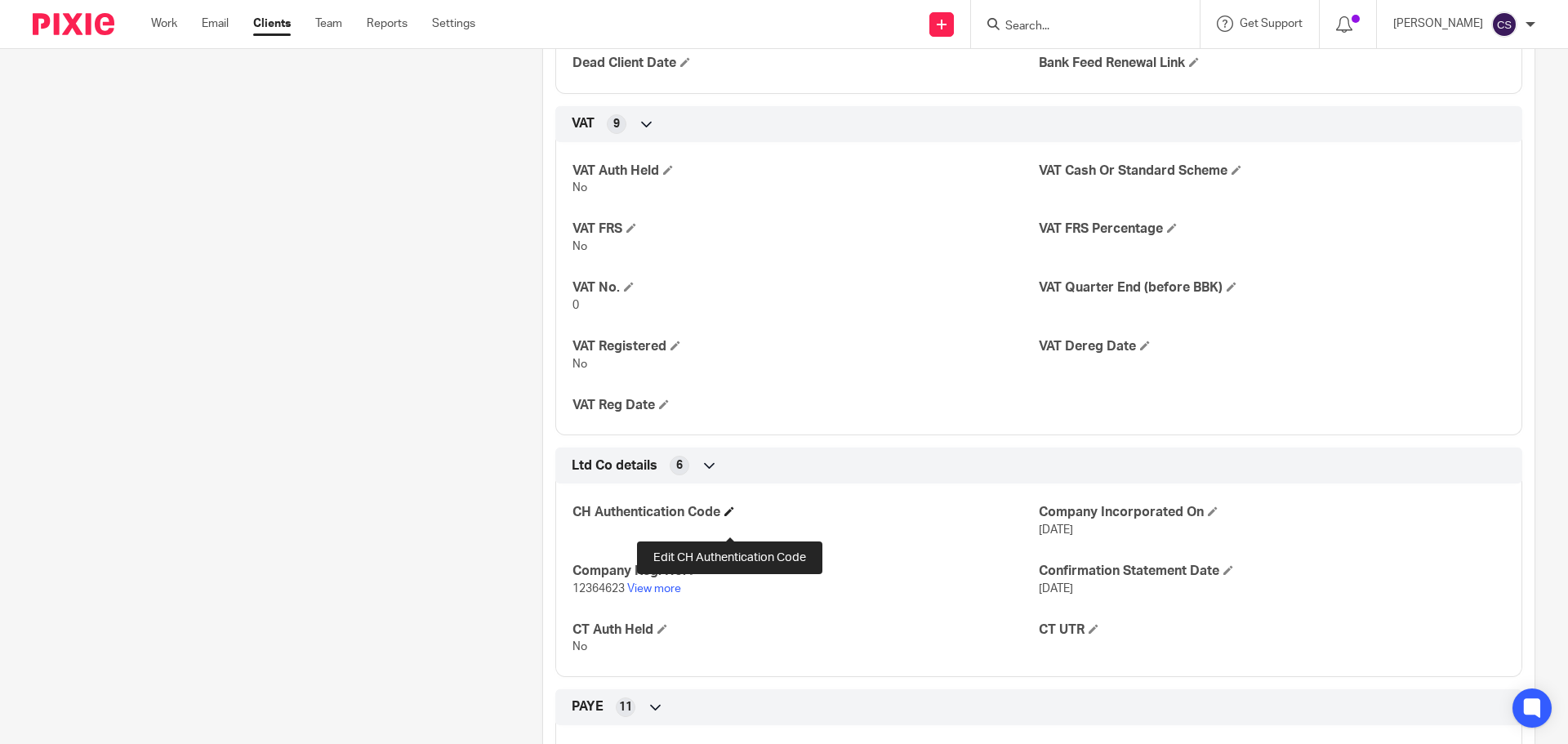
click at [727, 516] on span at bounding box center [728, 511] width 10 height 10
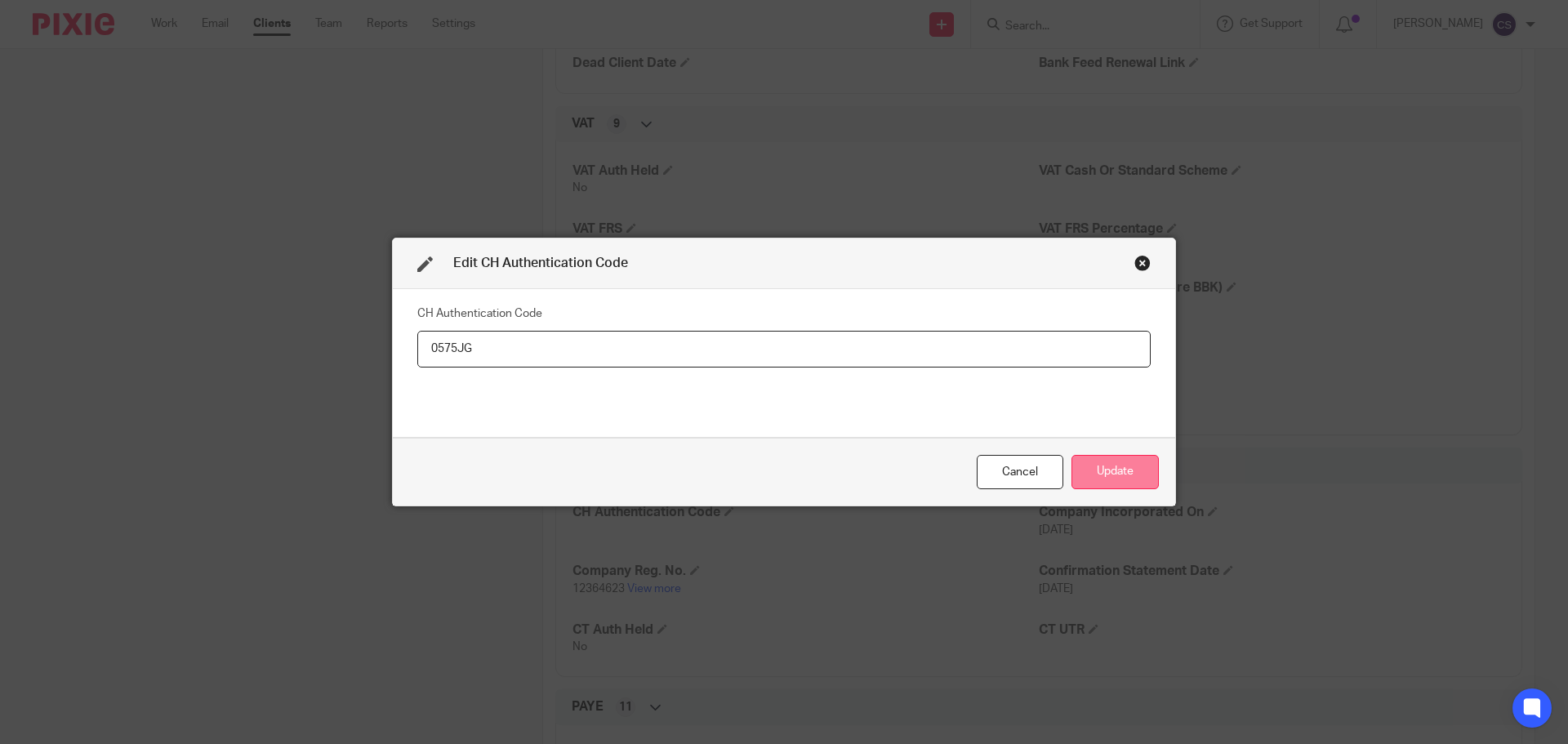
type input "0575JG"
click at [1097, 474] on button "Update" at bounding box center [1115, 472] width 88 height 35
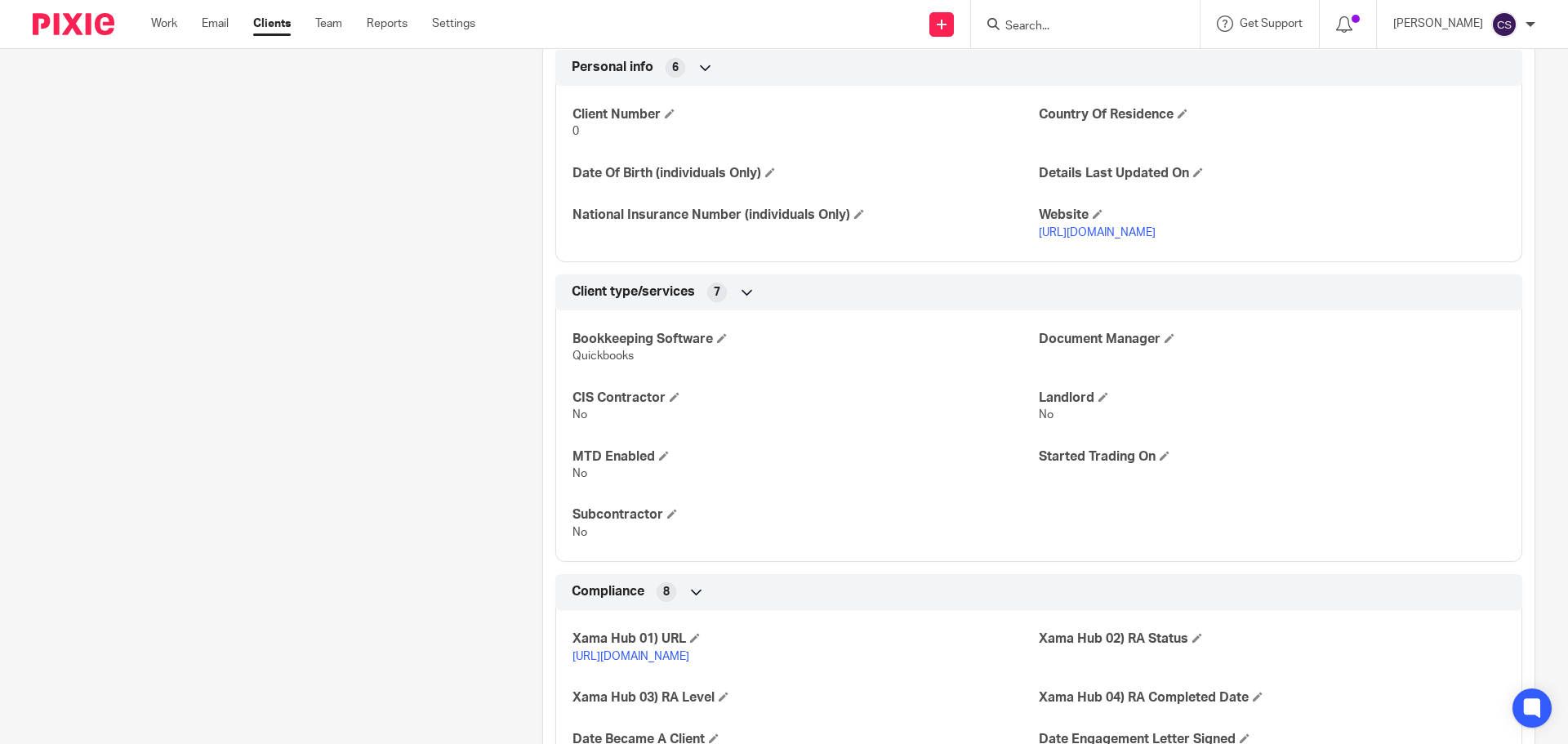
scroll to position [466, 0]
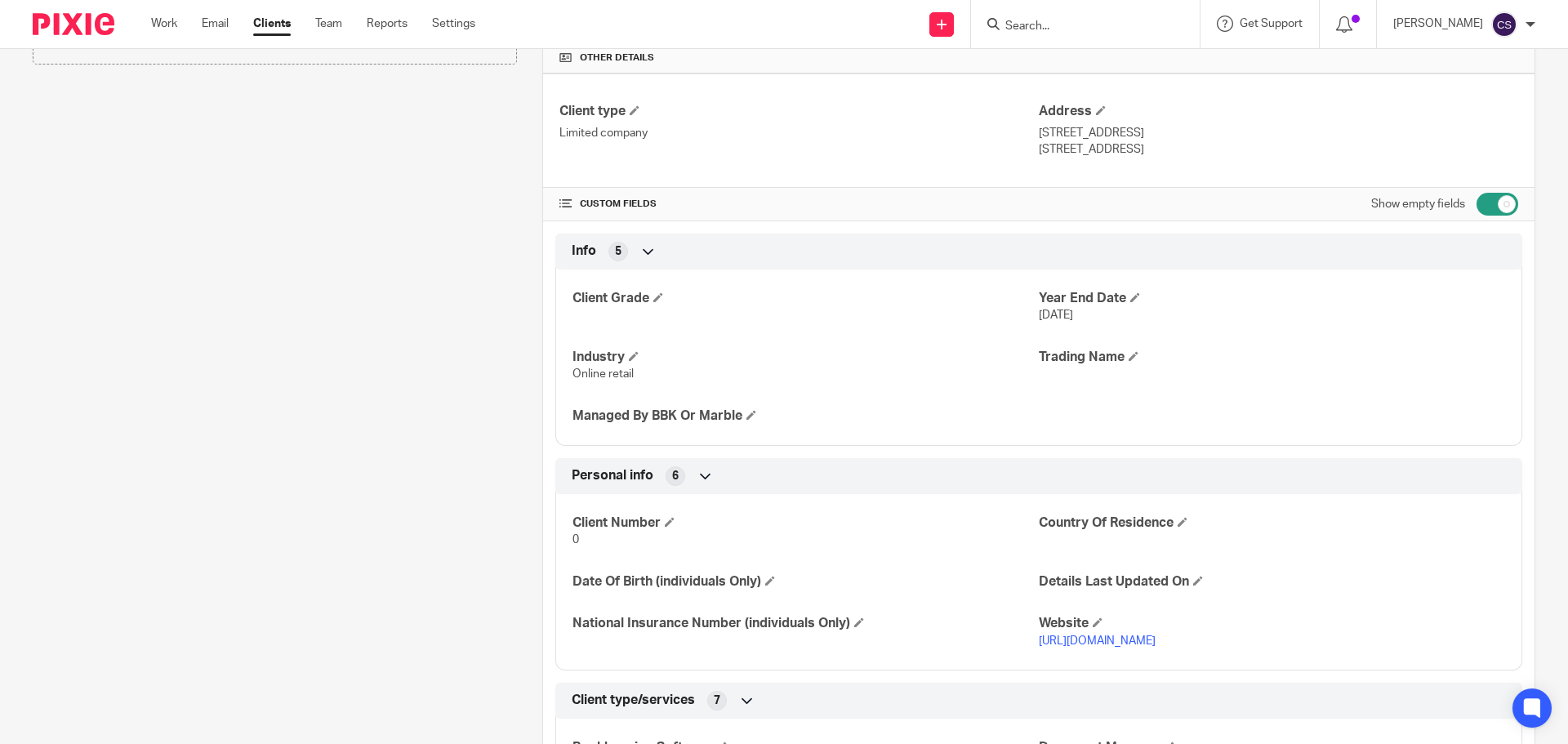
click at [1043, 26] on input "Search" at bounding box center [1077, 27] width 147 height 15
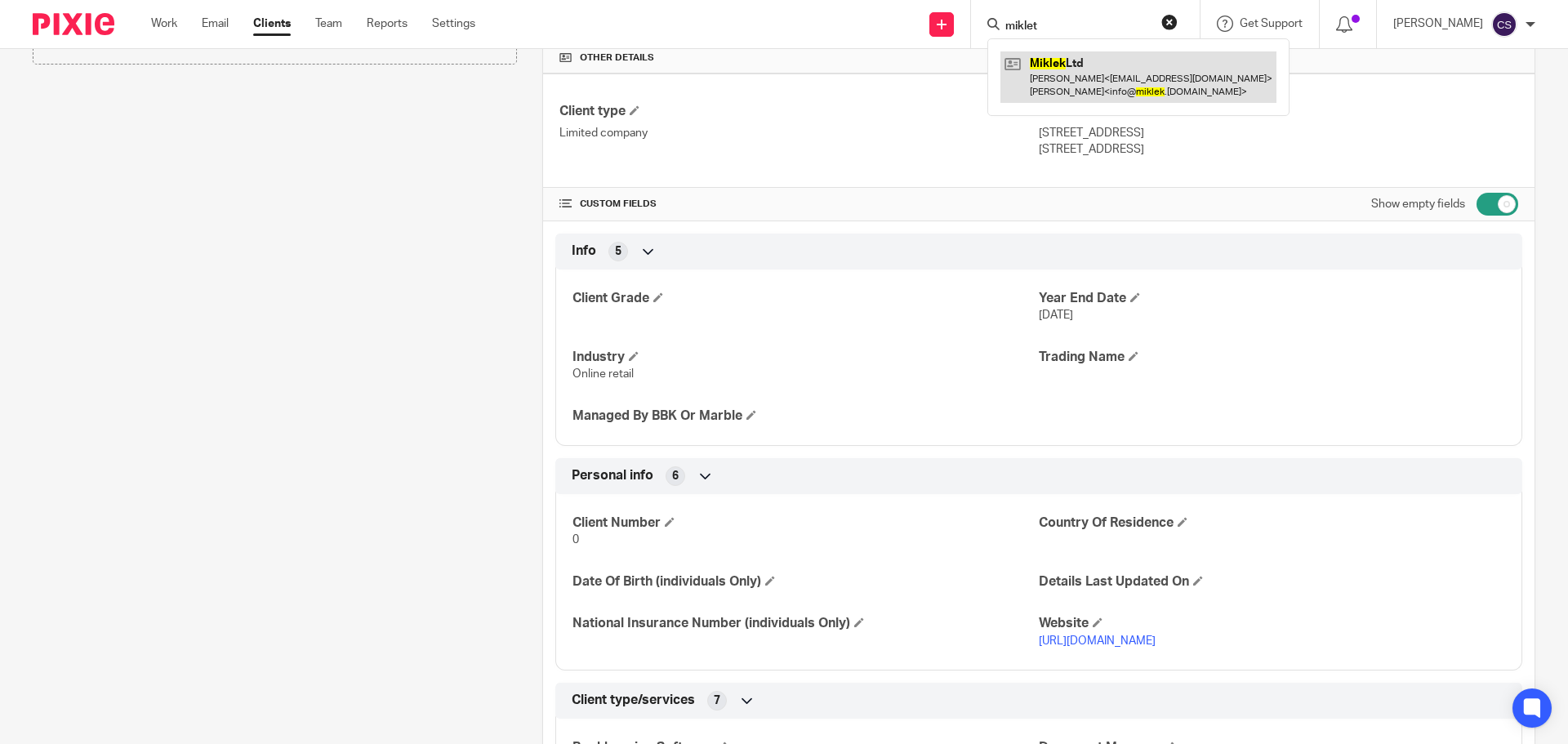
type input "miklet"
click at [1074, 63] on link at bounding box center [1139, 76] width 276 height 50
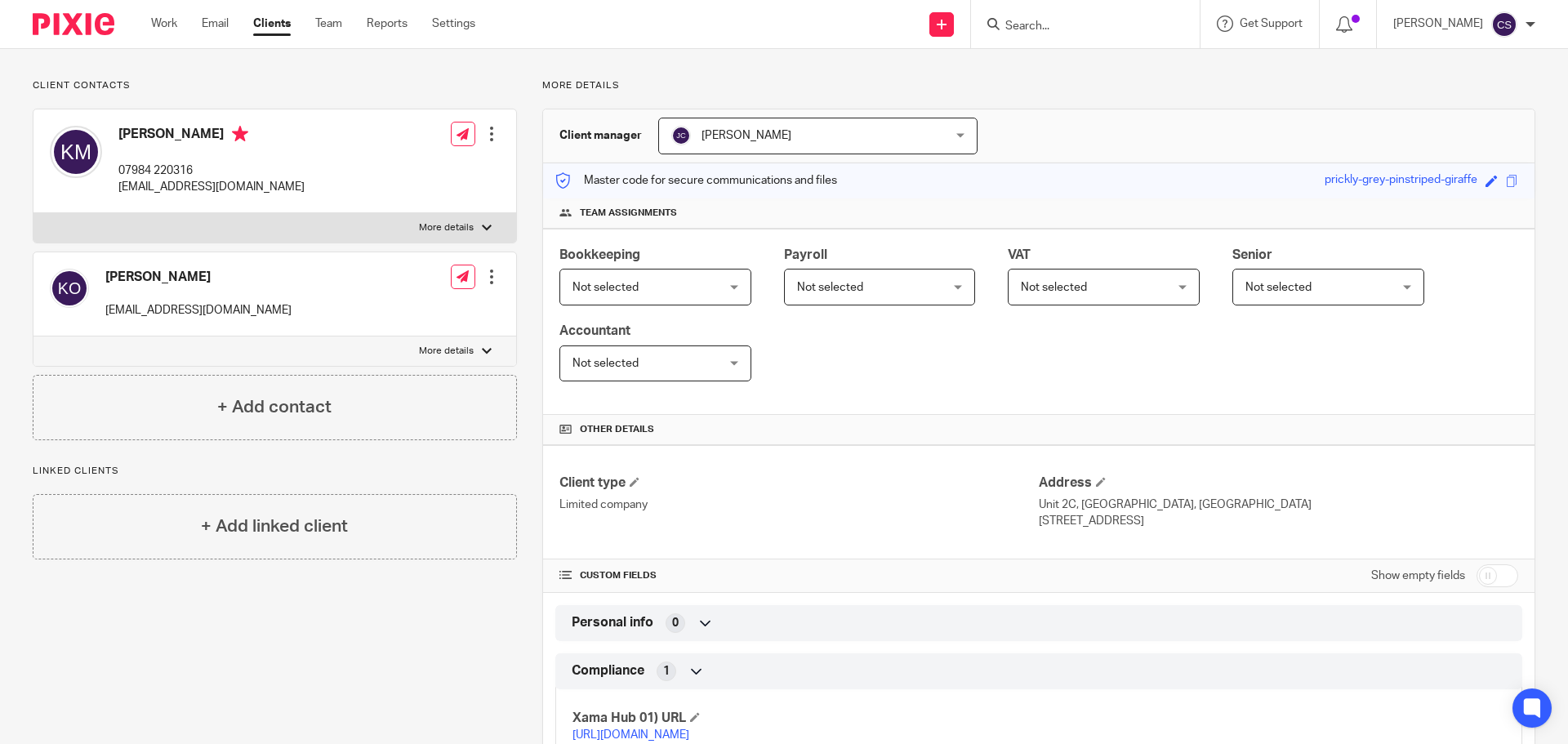
scroll to position [226, 0]
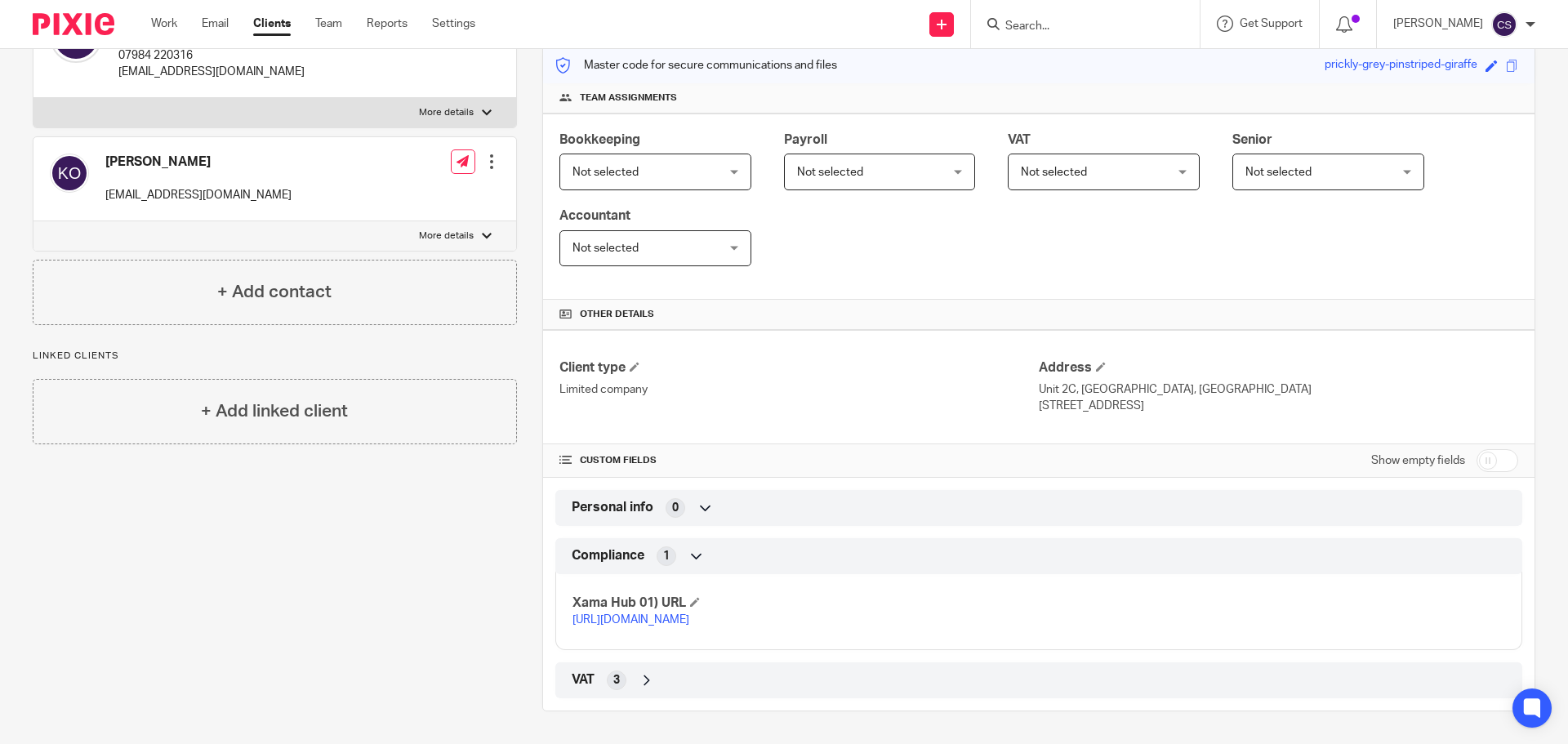
click at [1501, 449] on input "checkbox" at bounding box center [1498, 461] width 42 height 23
checkbox input "true"
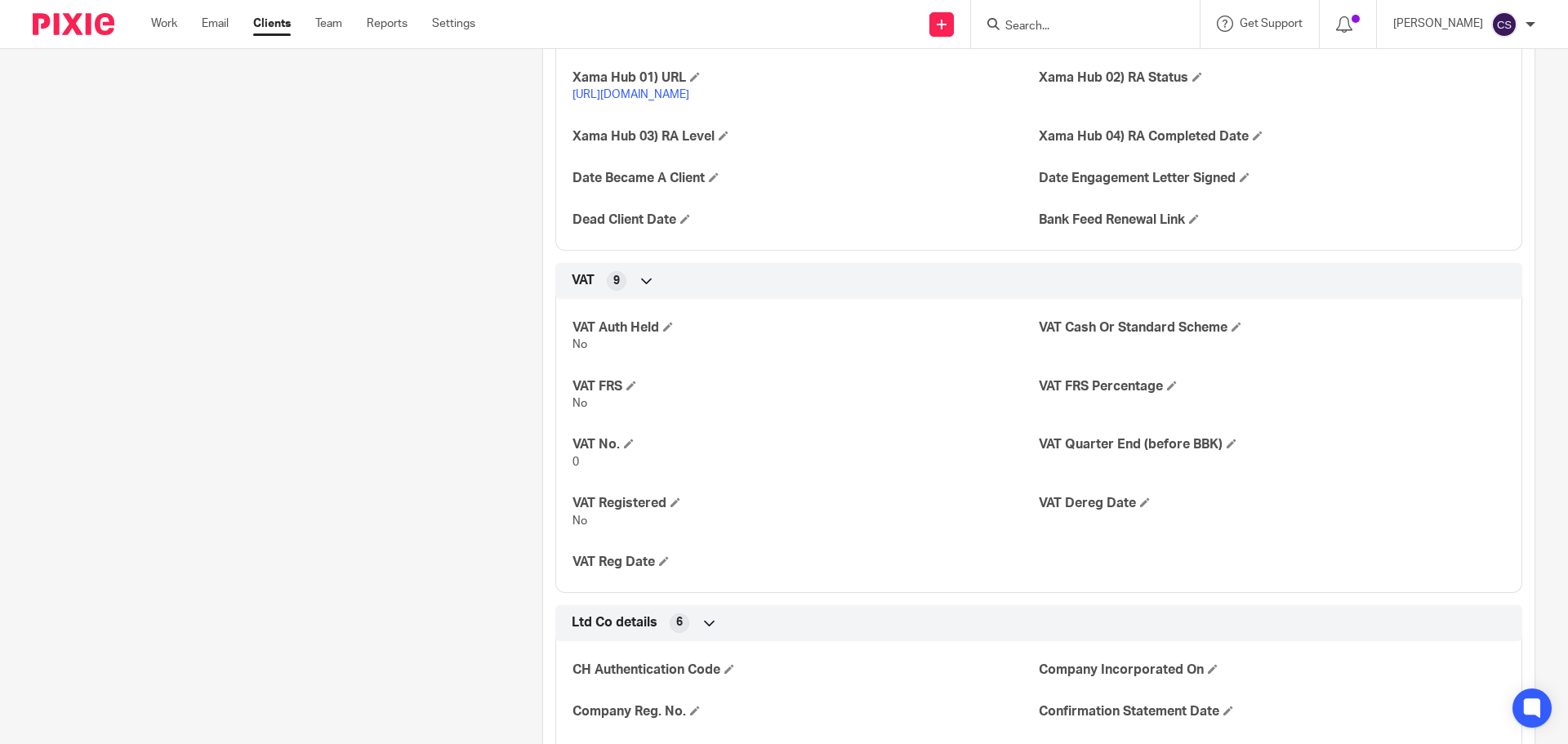
scroll to position [1614, 0]
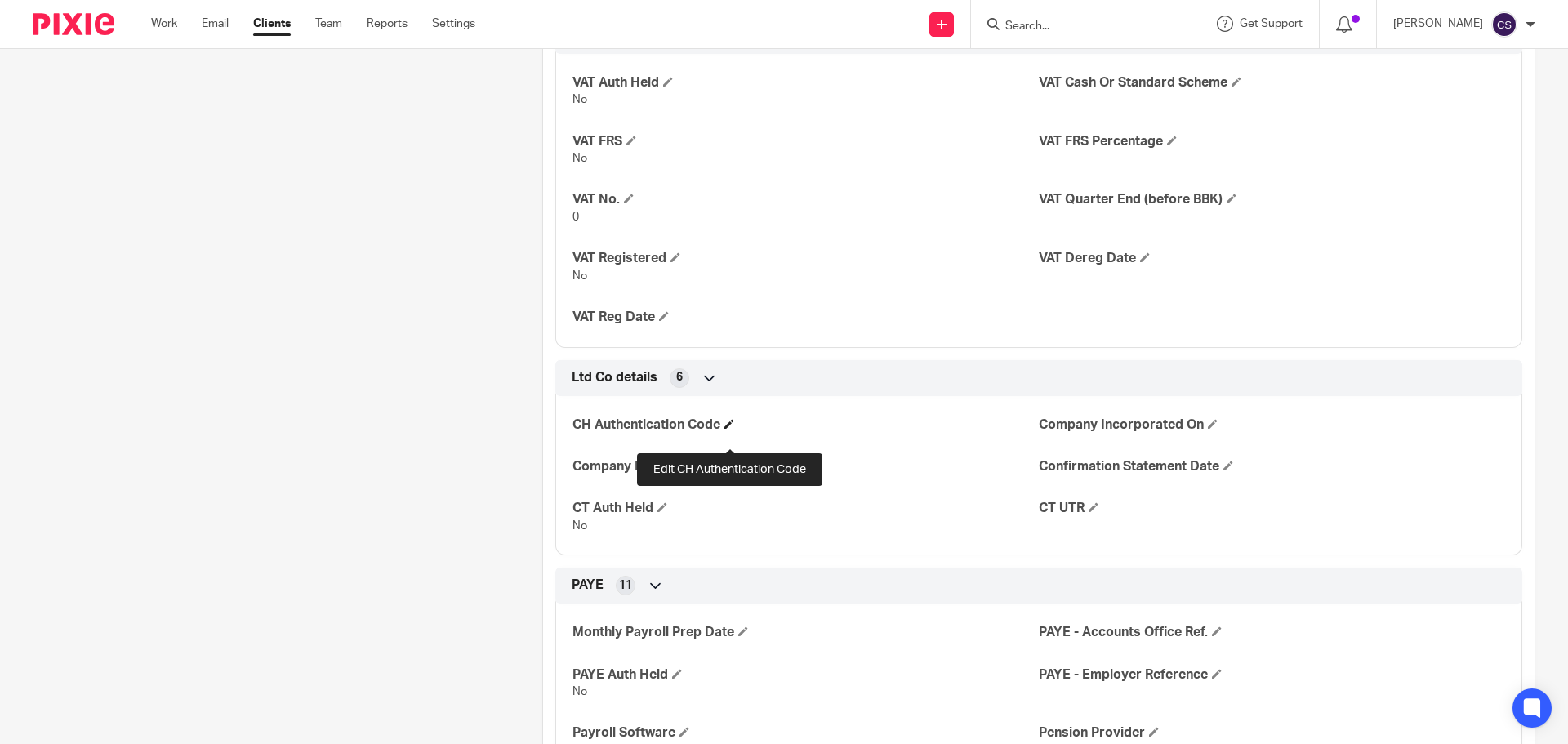
click at [728, 428] on span at bounding box center [728, 423] width 10 height 10
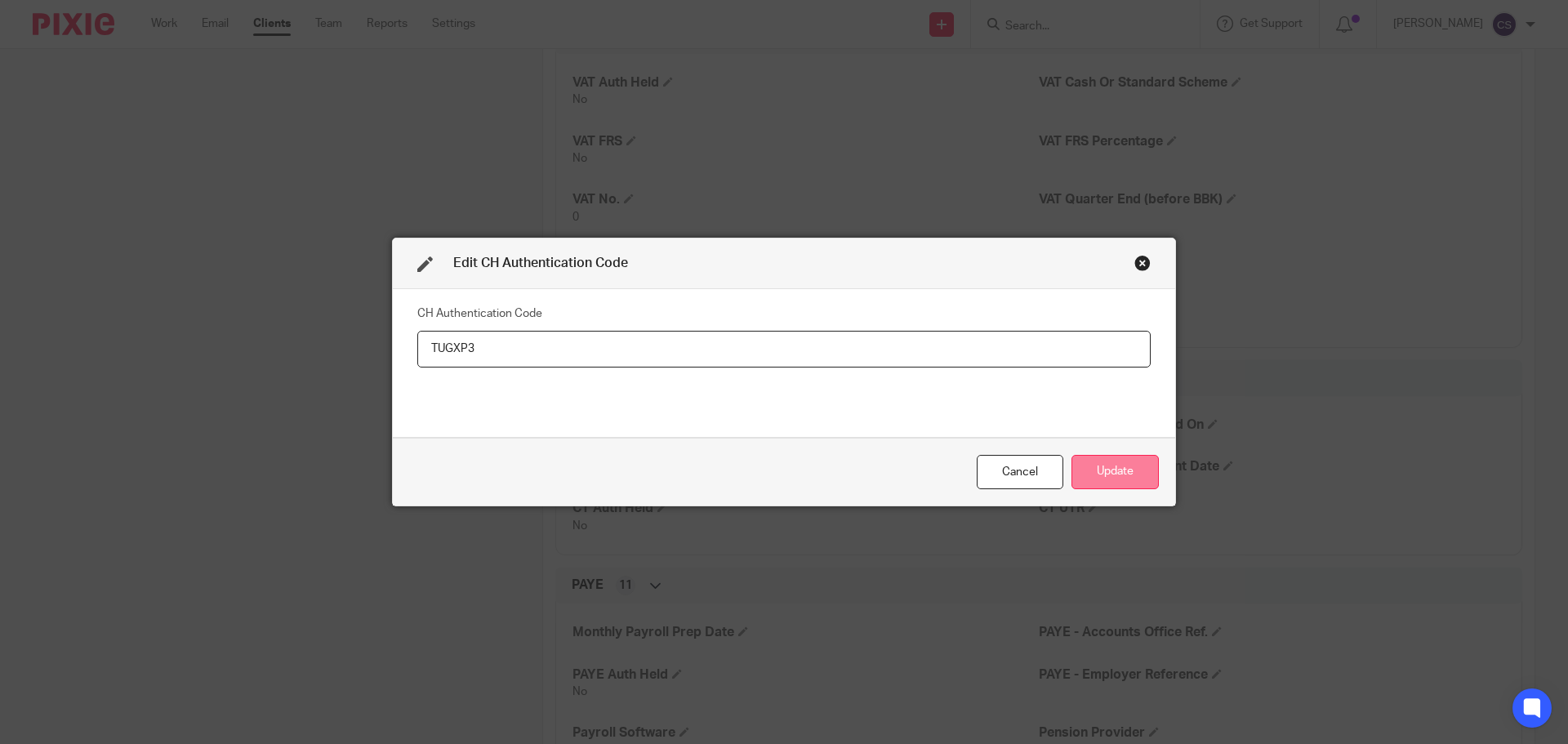
type input "TUGXP3"
click at [1093, 466] on button "Update" at bounding box center [1115, 472] width 88 height 35
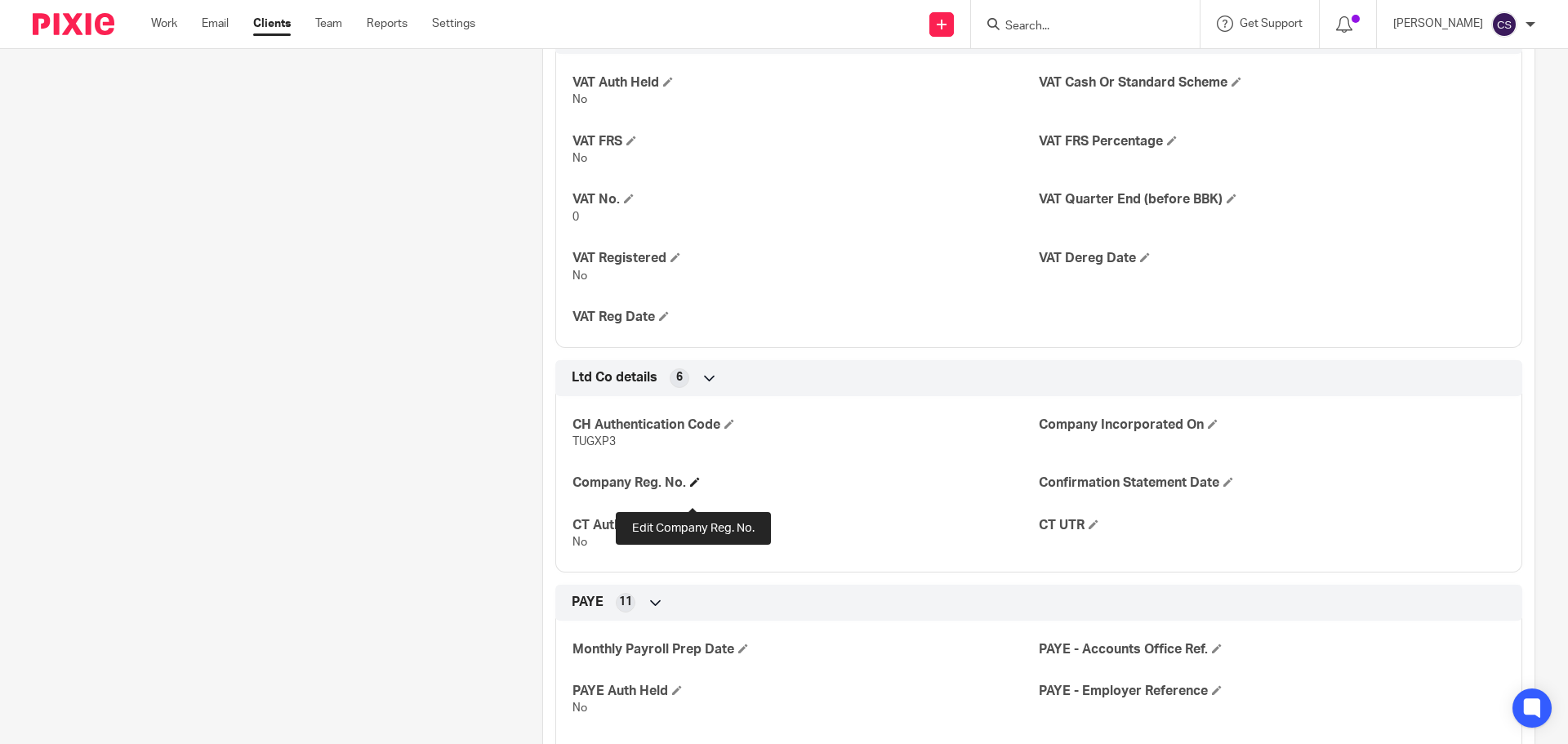
click at [692, 487] on span at bounding box center [694, 482] width 10 height 10
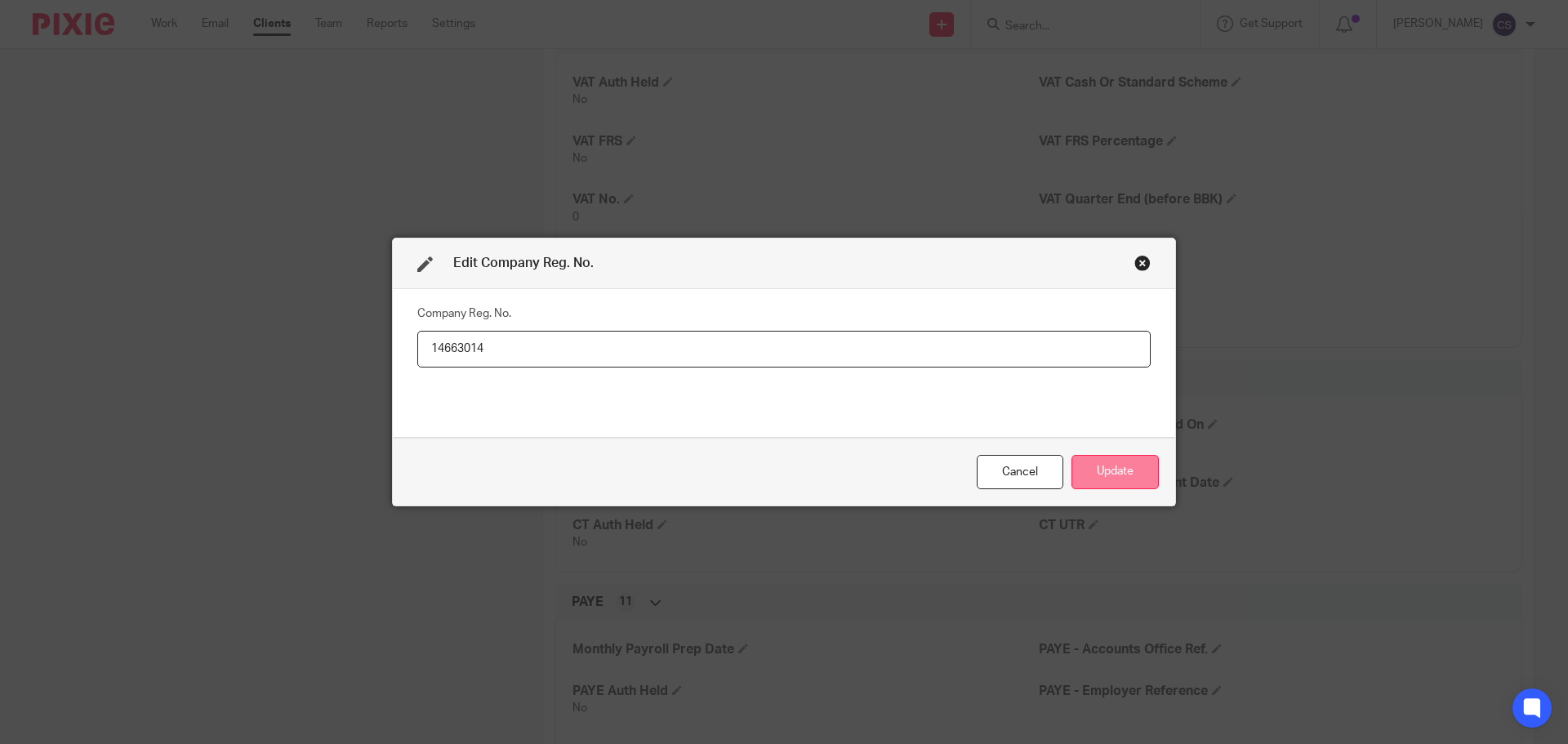
type input "14663014"
click at [1113, 475] on button "Update" at bounding box center [1115, 472] width 88 height 35
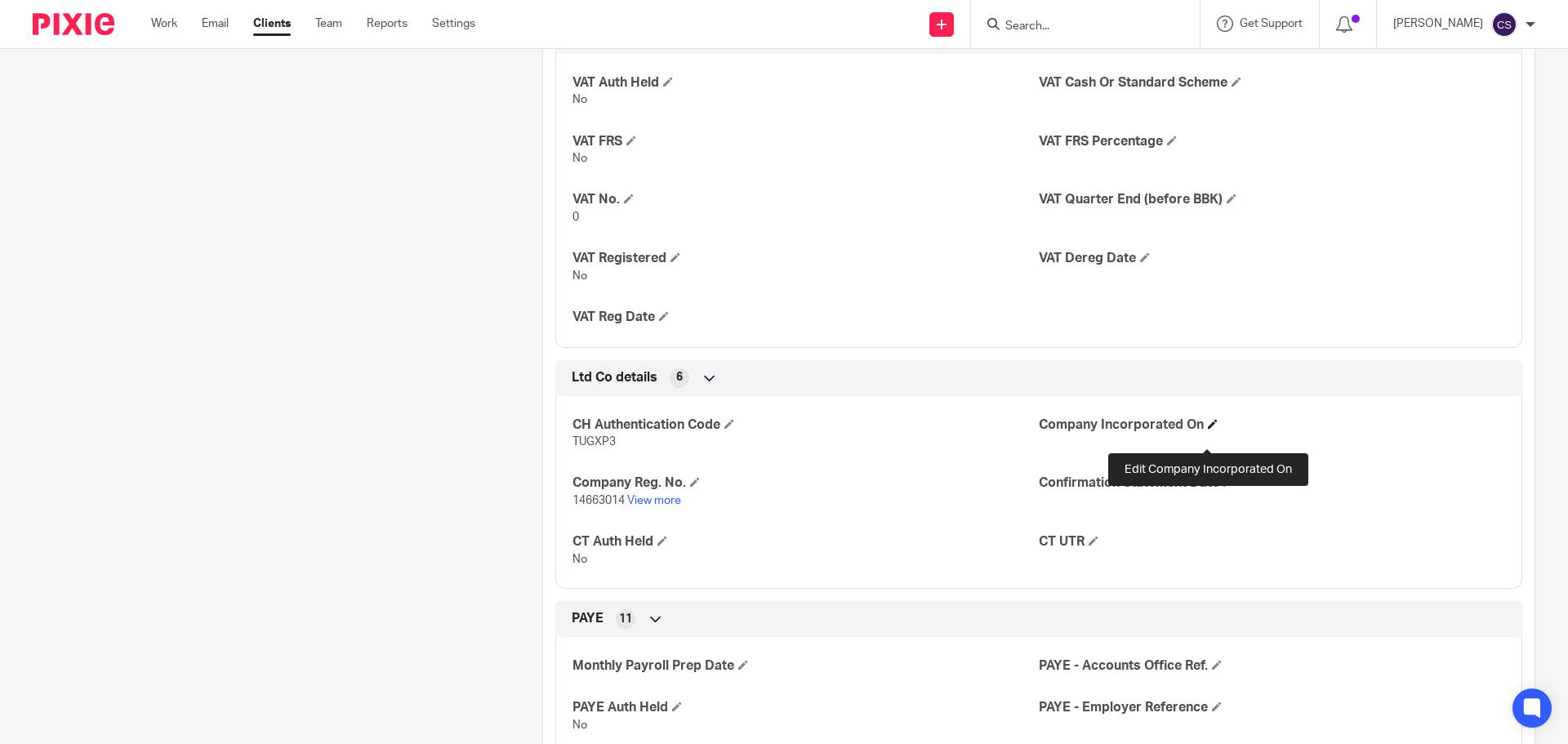
click at [1208, 428] on span at bounding box center [1213, 423] width 10 height 10
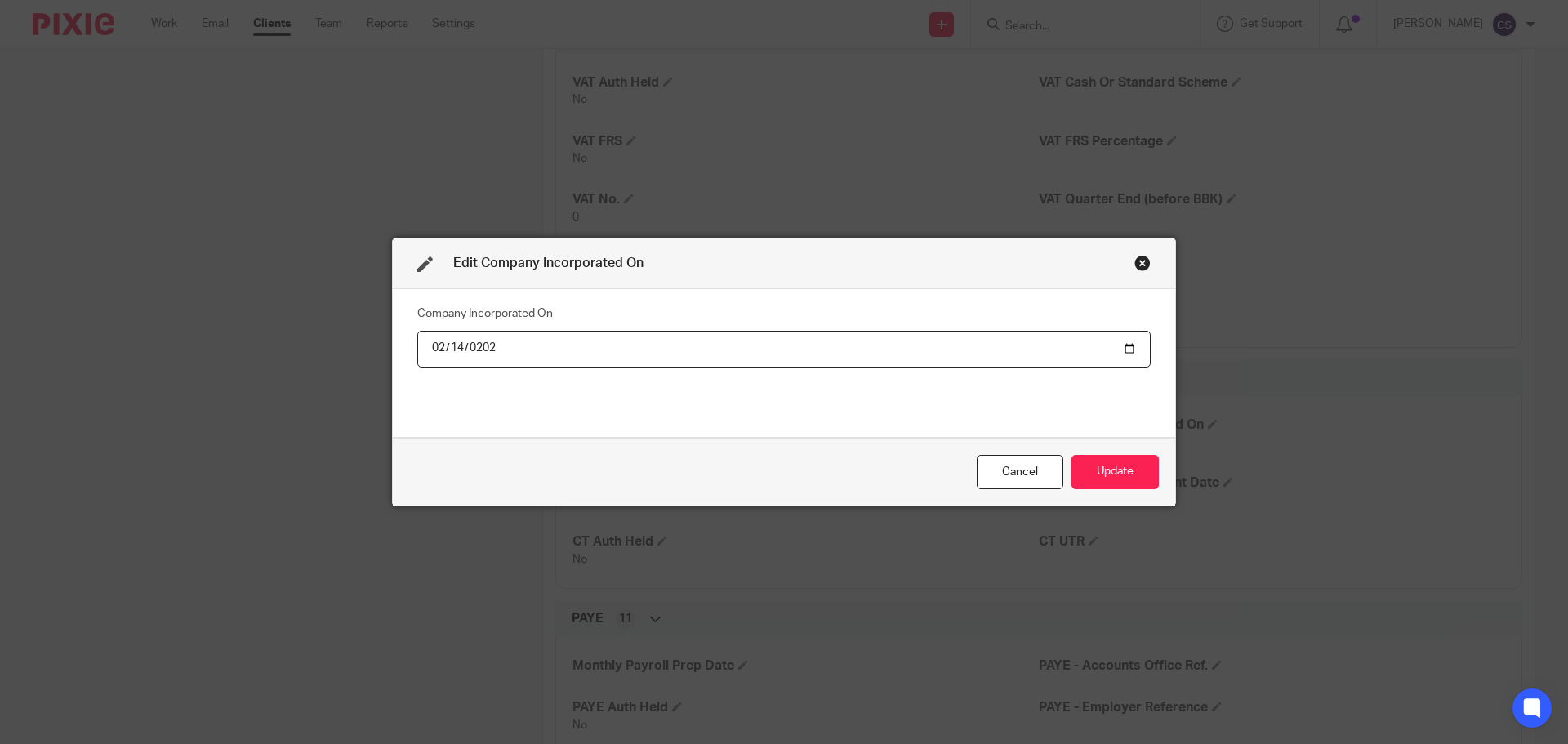
type input "[DATE]"
click at [1123, 472] on button "Update" at bounding box center [1115, 472] width 88 height 35
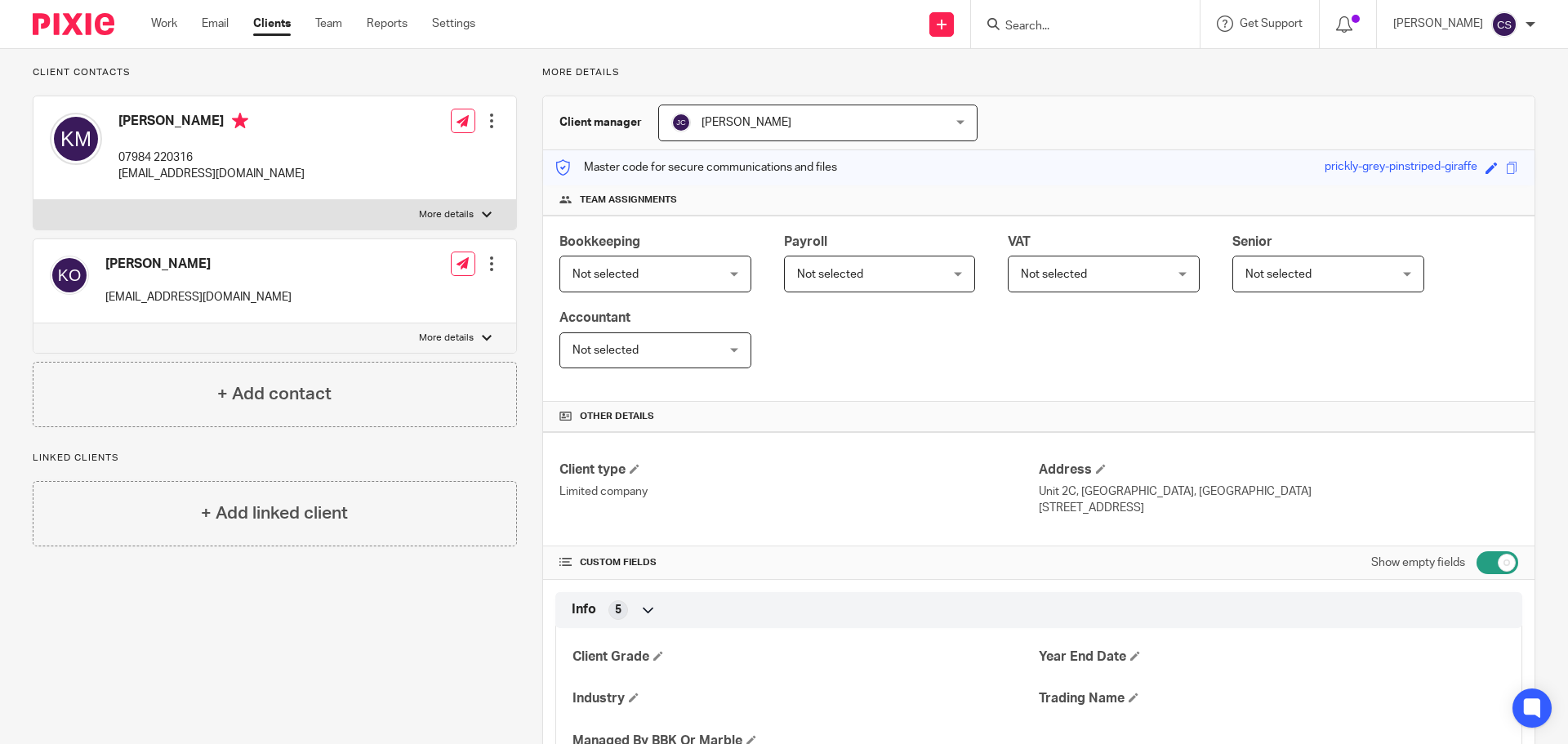
scroll to position [63, 0]
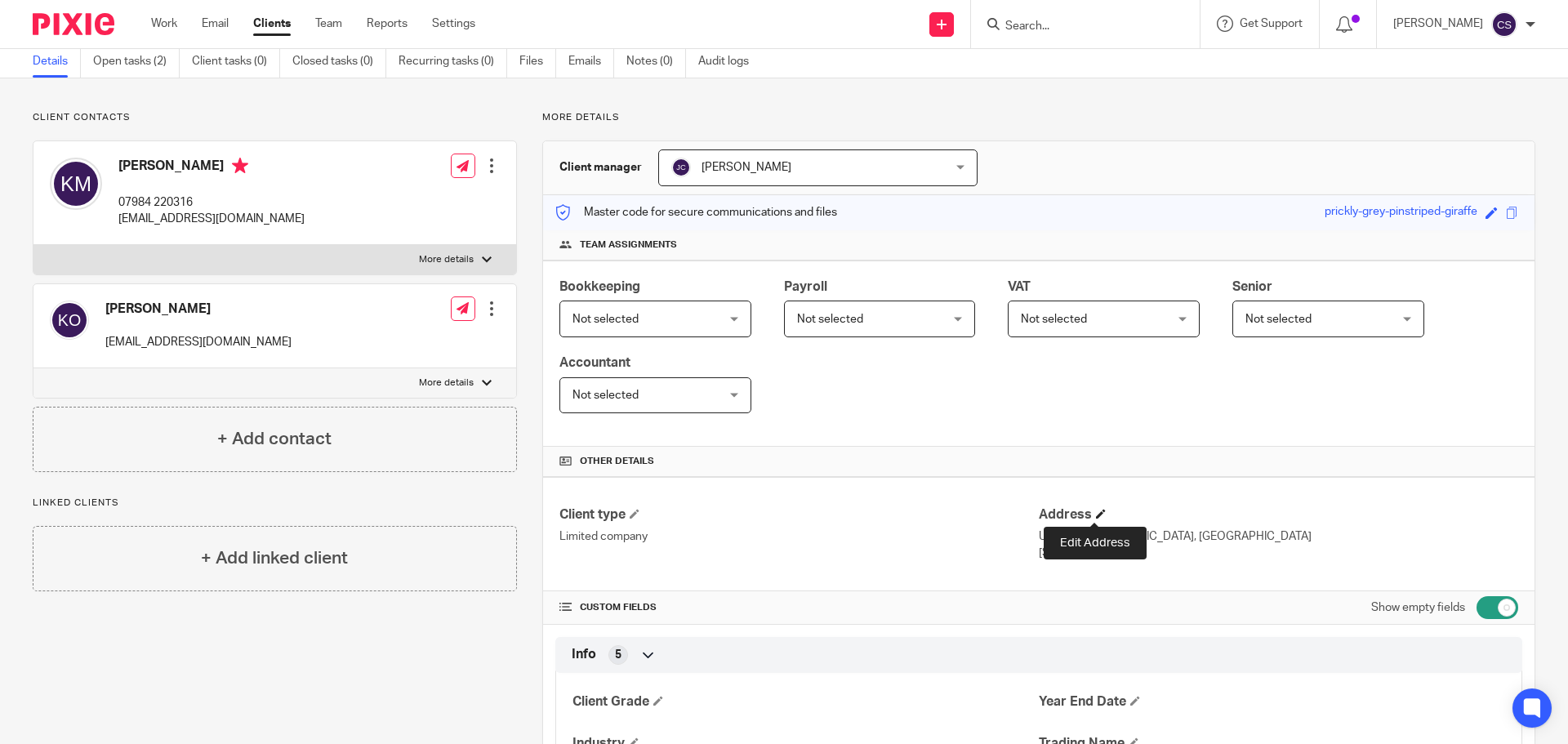
click at [1096, 508] on span at bounding box center [1100, 513] width 10 height 10
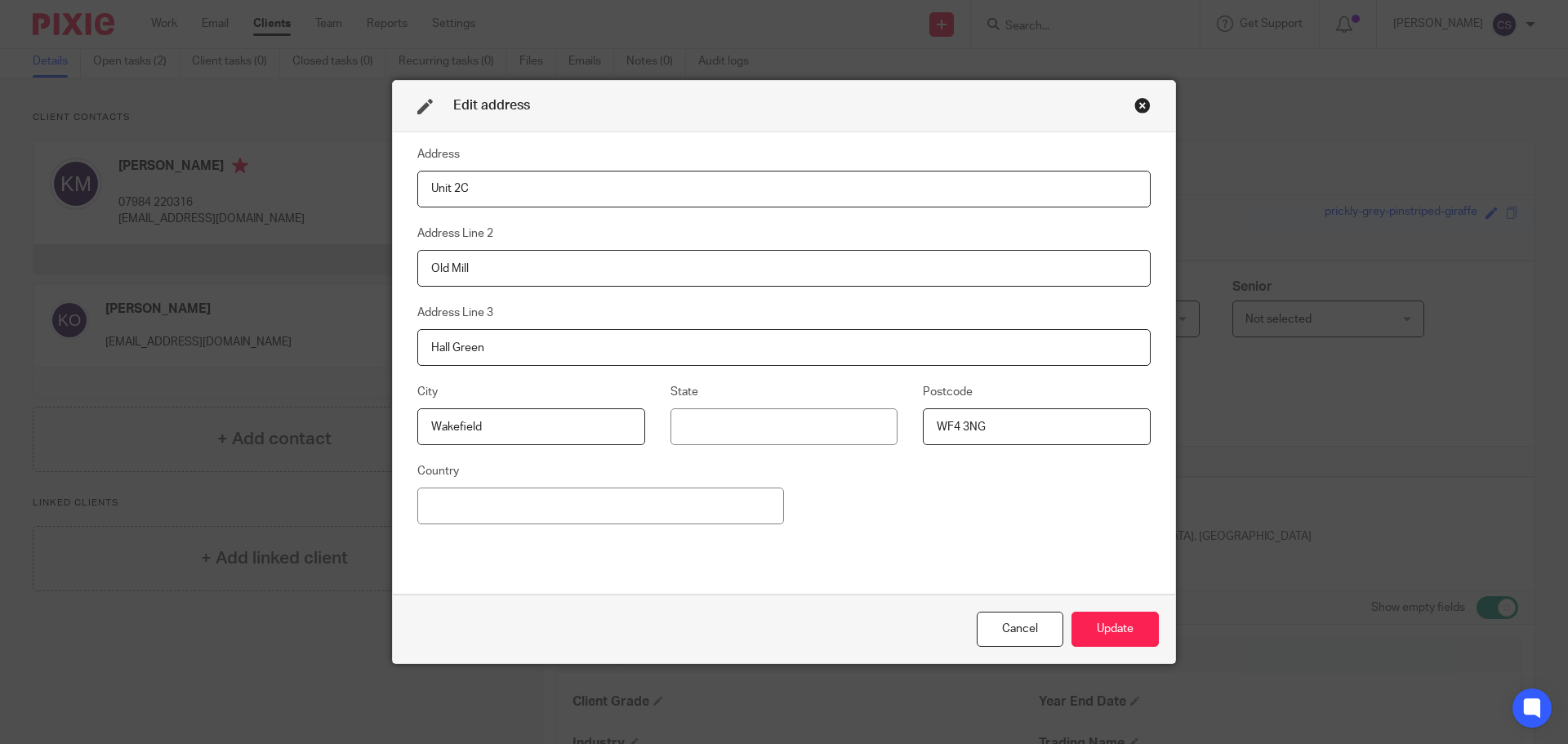
click at [471, 194] on input "Unit 2C" at bounding box center [784, 189] width 734 height 37
type input "Unit 2C The Old Mill"
type input "[GEOGRAPHIC_DATA]"
click at [1096, 635] on button "Update" at bounding box center [1115, 629] width 88 height 35
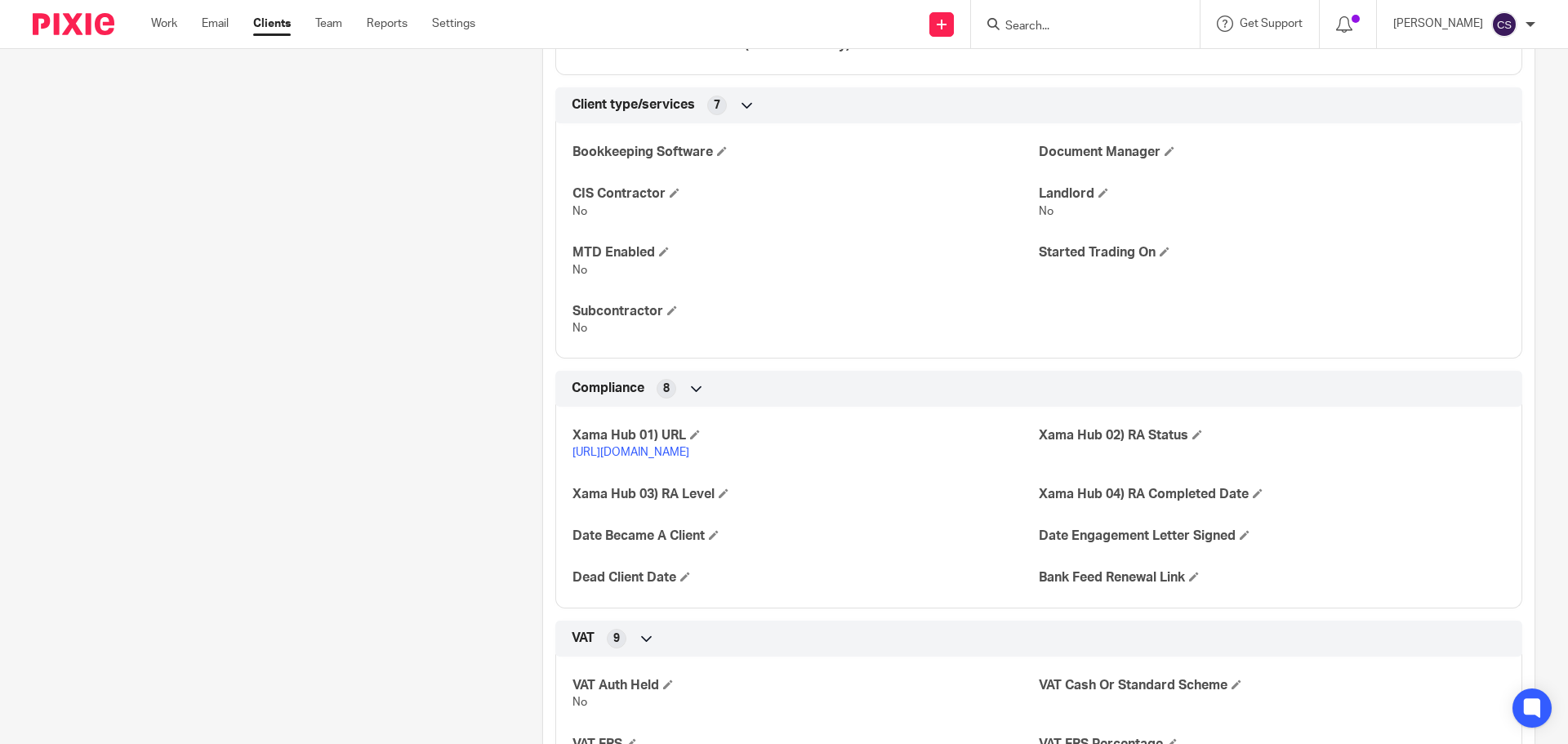
scroll to position [1043, 0]
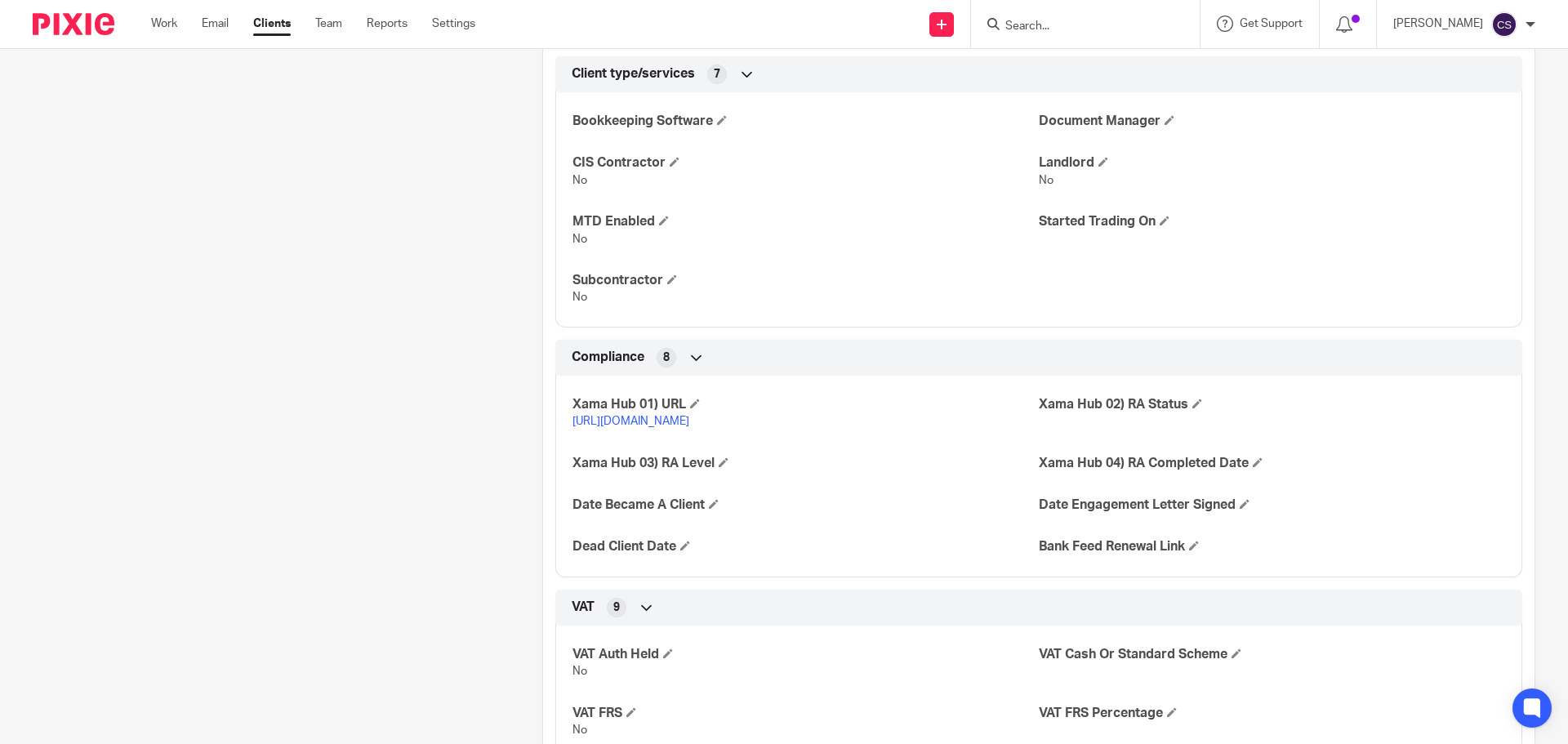
click at [689, 415] on link "[URL][DOMAIN_NAME]" at bounding box center [631, 421] width 116 height 11
